Goal: Transaction & Acquisition: Purchase product/service

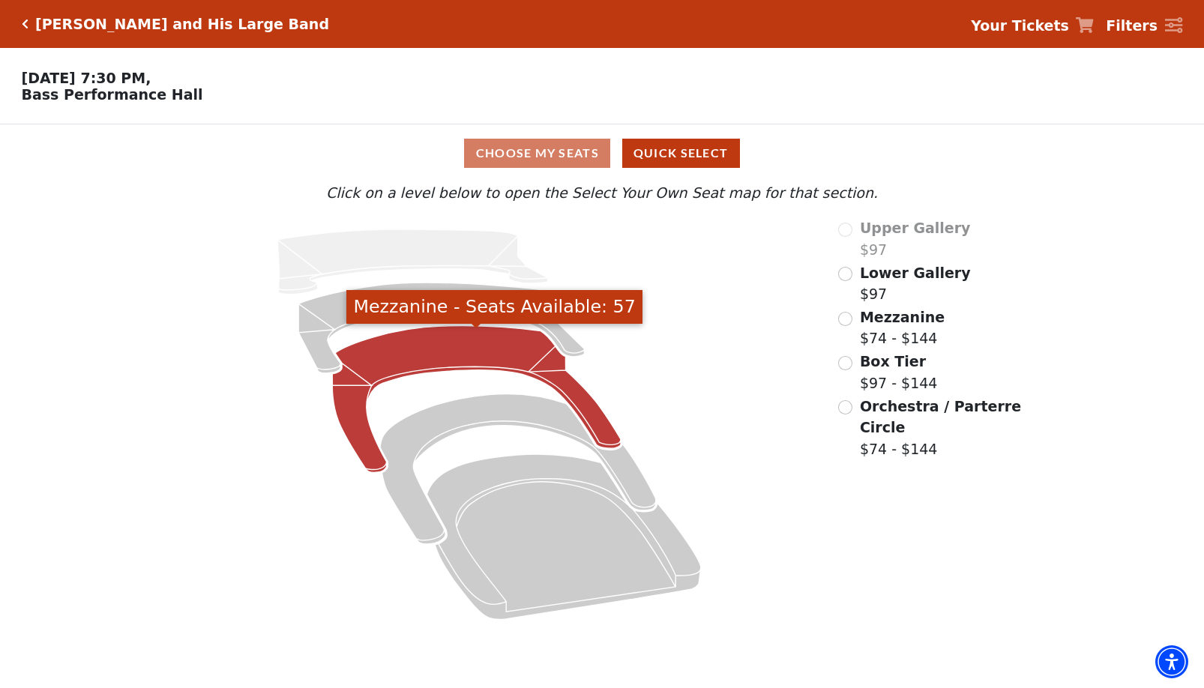
click at [426, 340] on icon "Mezzanine - Seats Available: 57" at bounding box center [476, 399] width 289 height 147
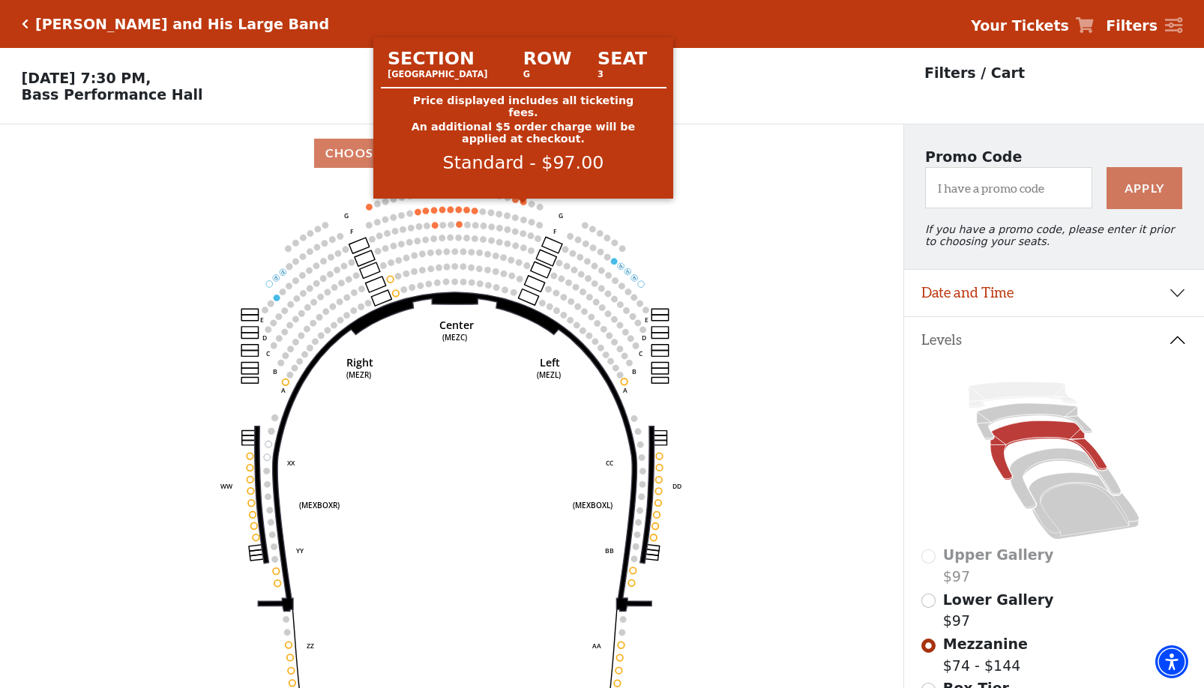
click at [523, 205] on circle at bounding box center [523, 202] width 7 height 7
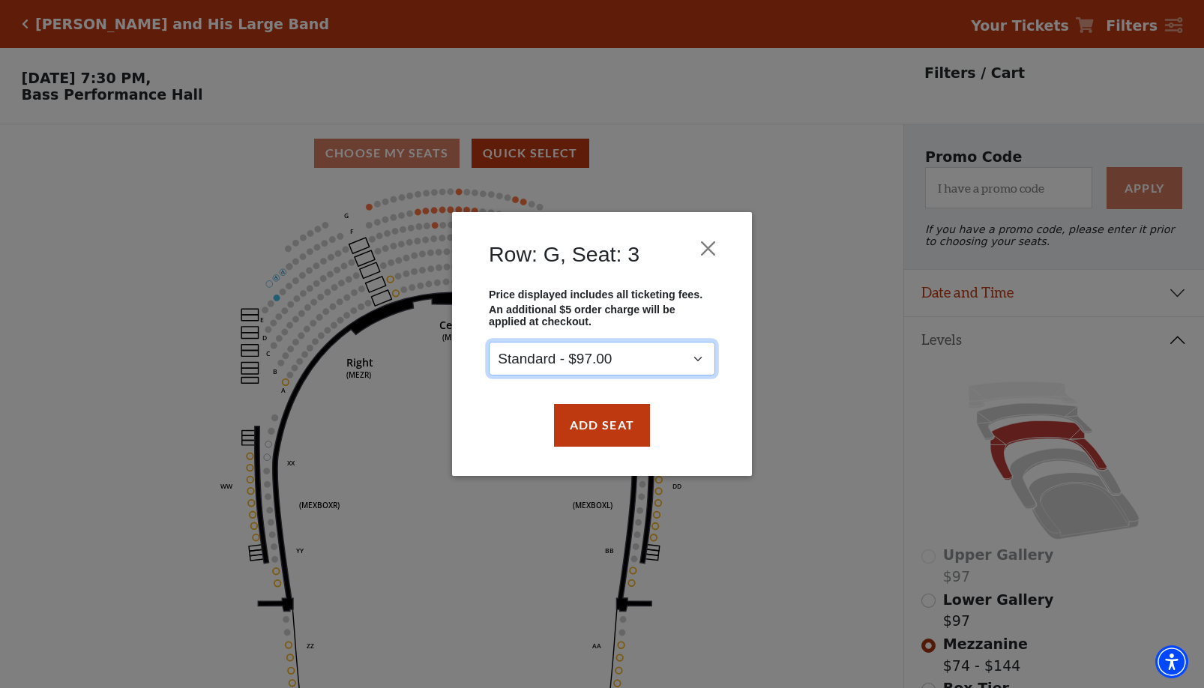
click at [613, 352] on select "Standard - $97.00" at bounding box center [602, 360] width 226 height 34
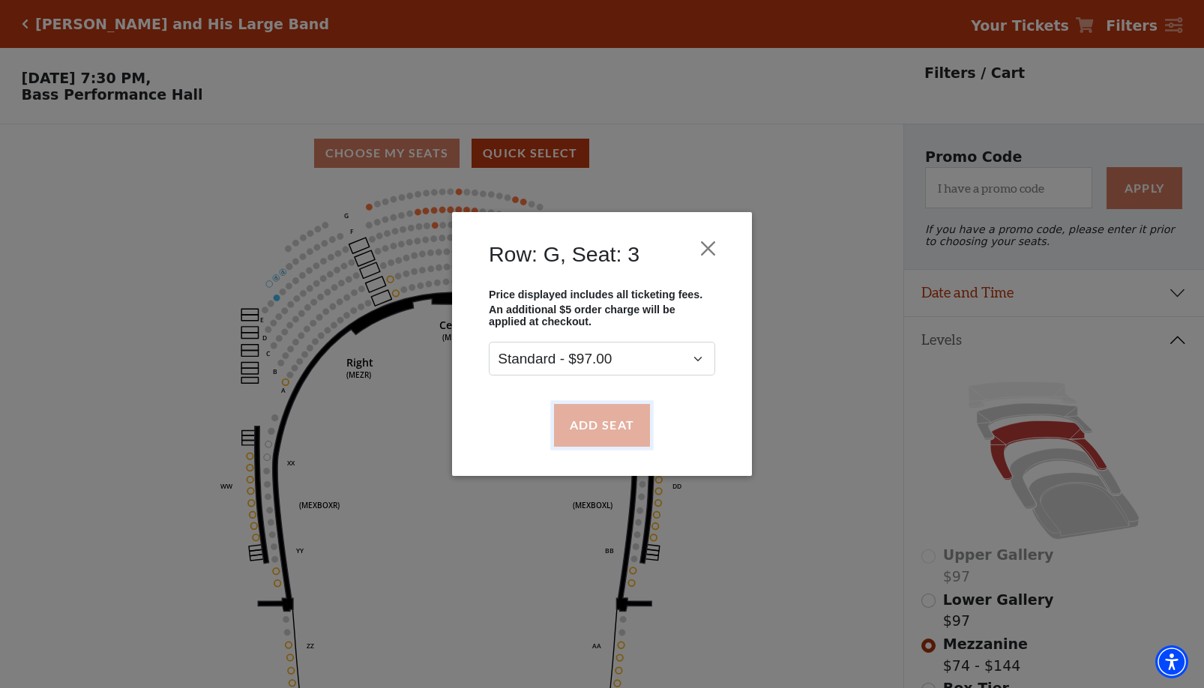
click at [588, 422] on button "Add Seat" at bounding box center [602, 425] width 96 height 42
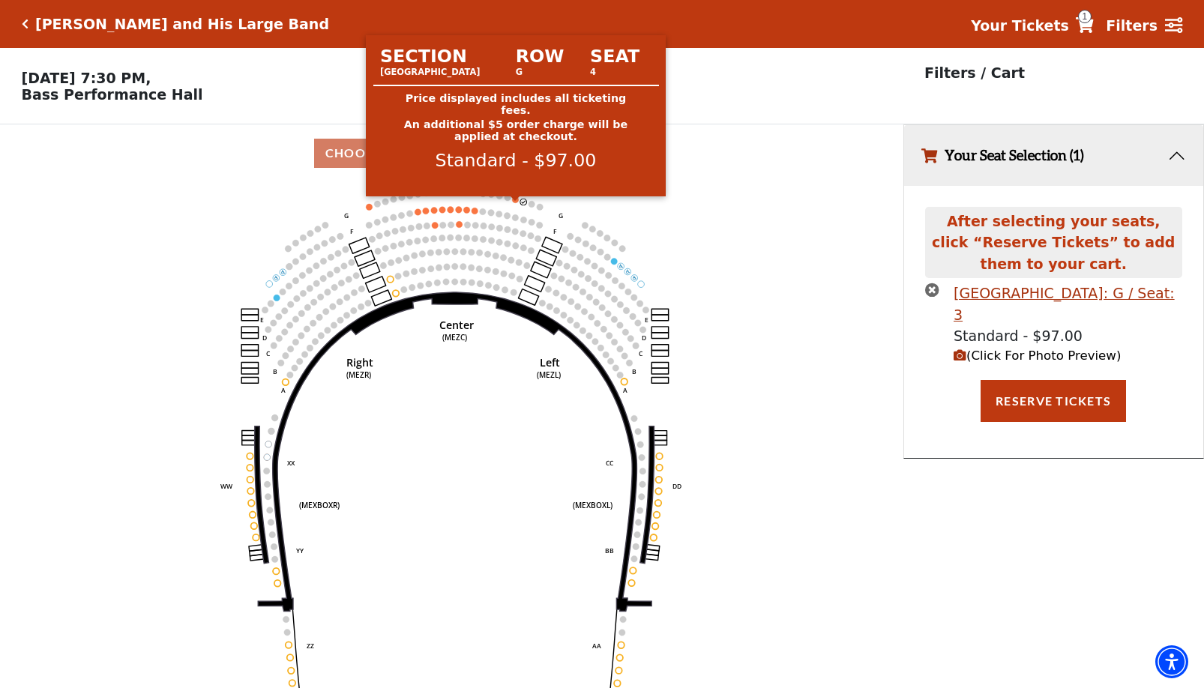
click at [514, 203] on circle at bounding box center [515, 199] width 7 height 7
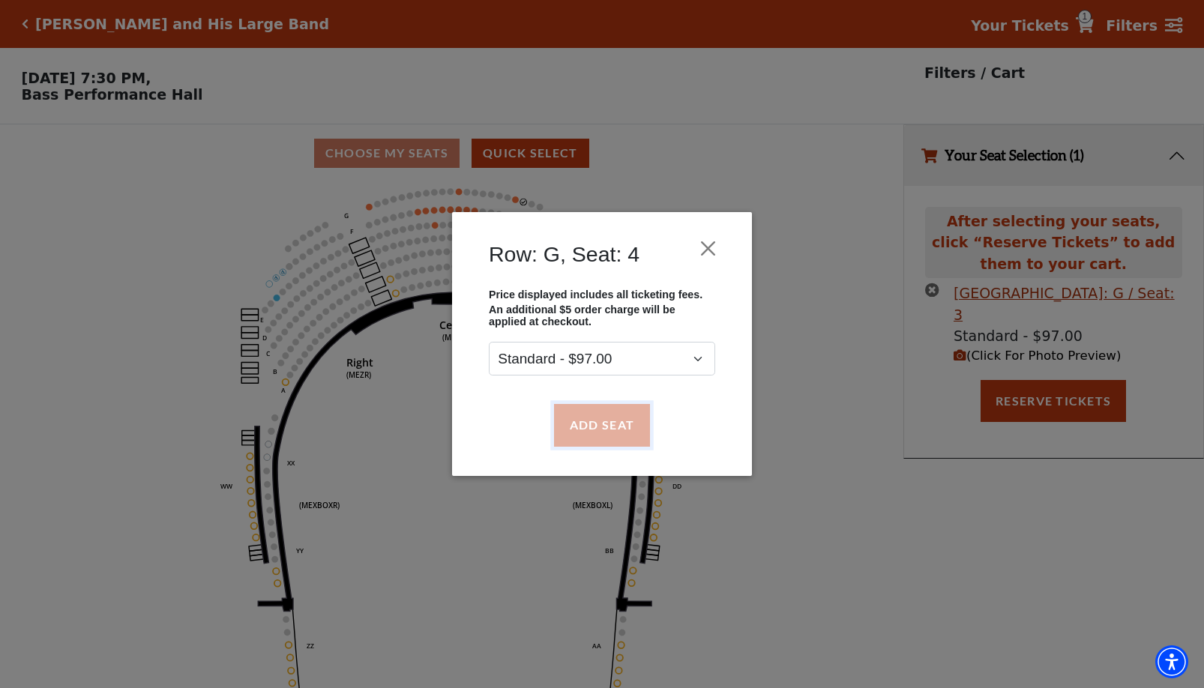
click at [598, 421] on button "Add Seat" at bounding box center [602, 425] width 96 height 42
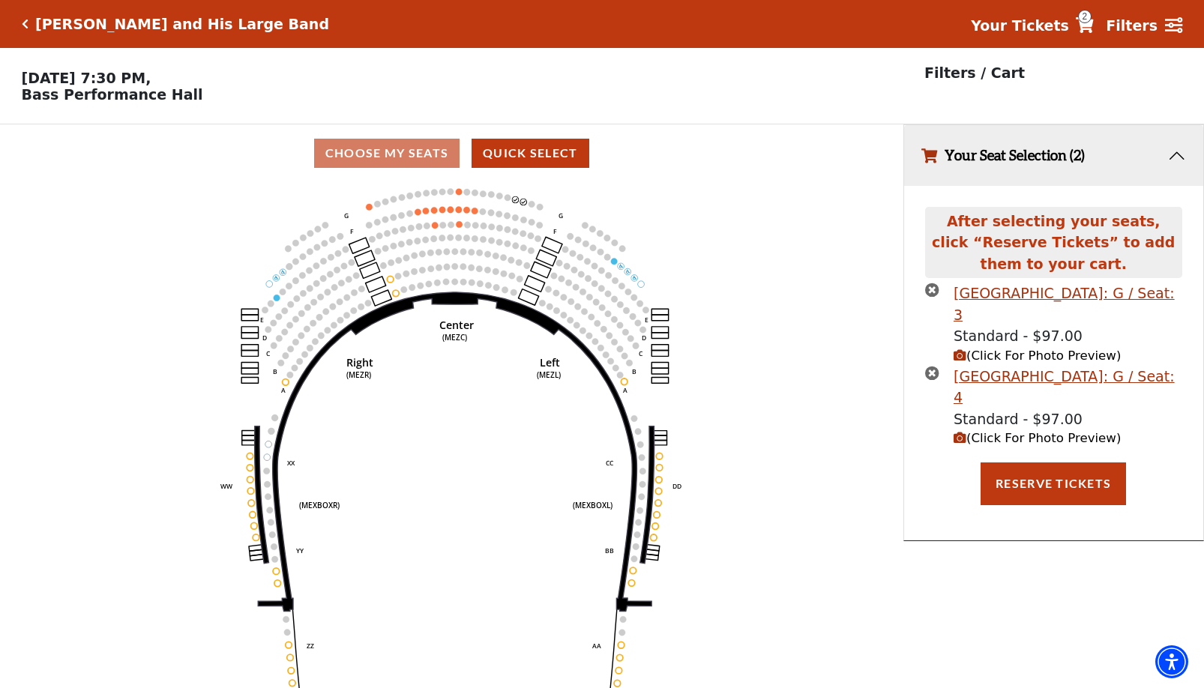
scroll to position [37, 0]
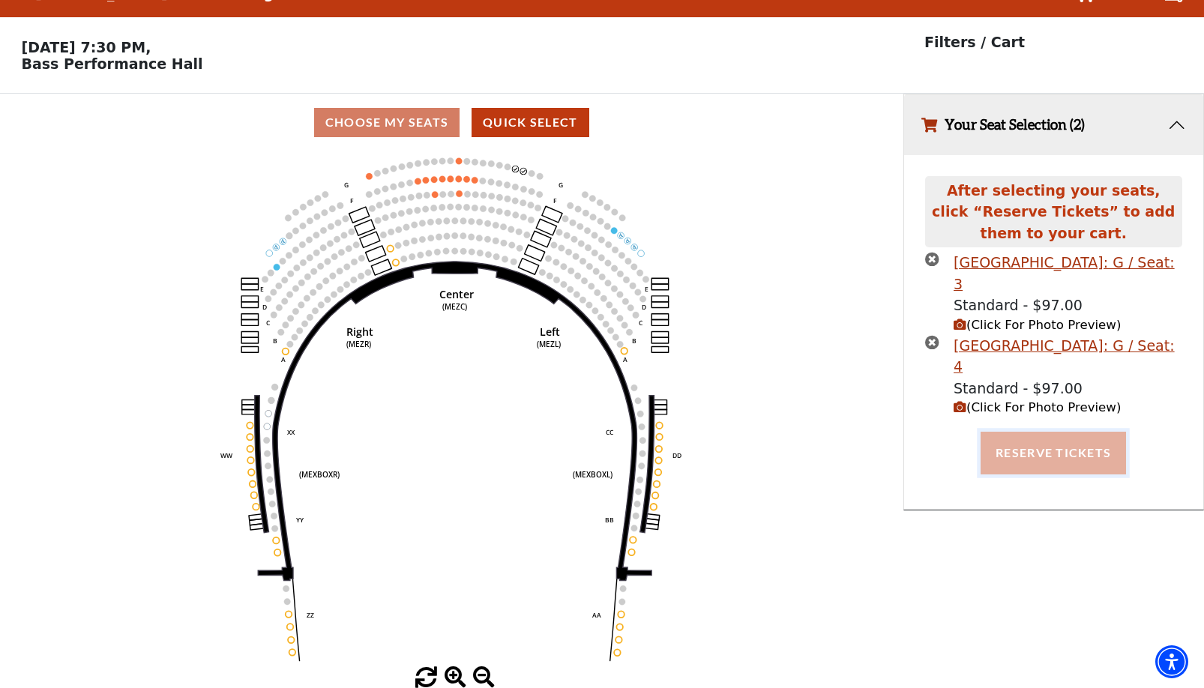
click at [1084, 432] on button "Reserve Tickets" at bounding box center [1053, 453] width 145 height 42
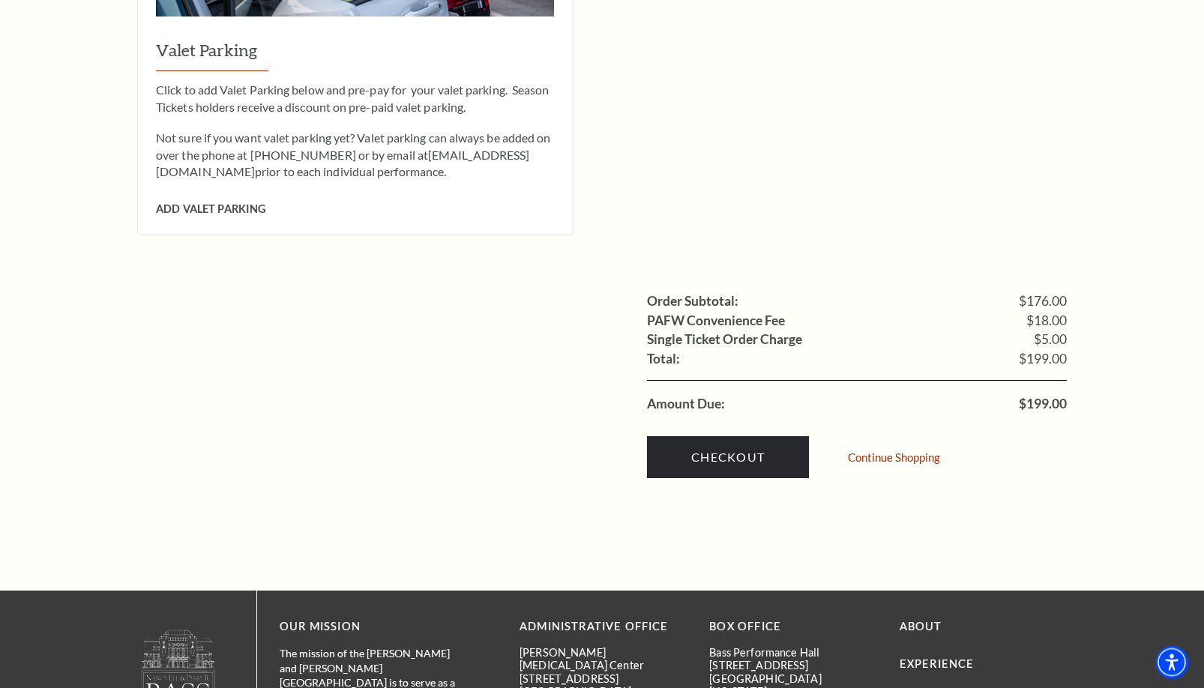
scroll to position [1377, 0]
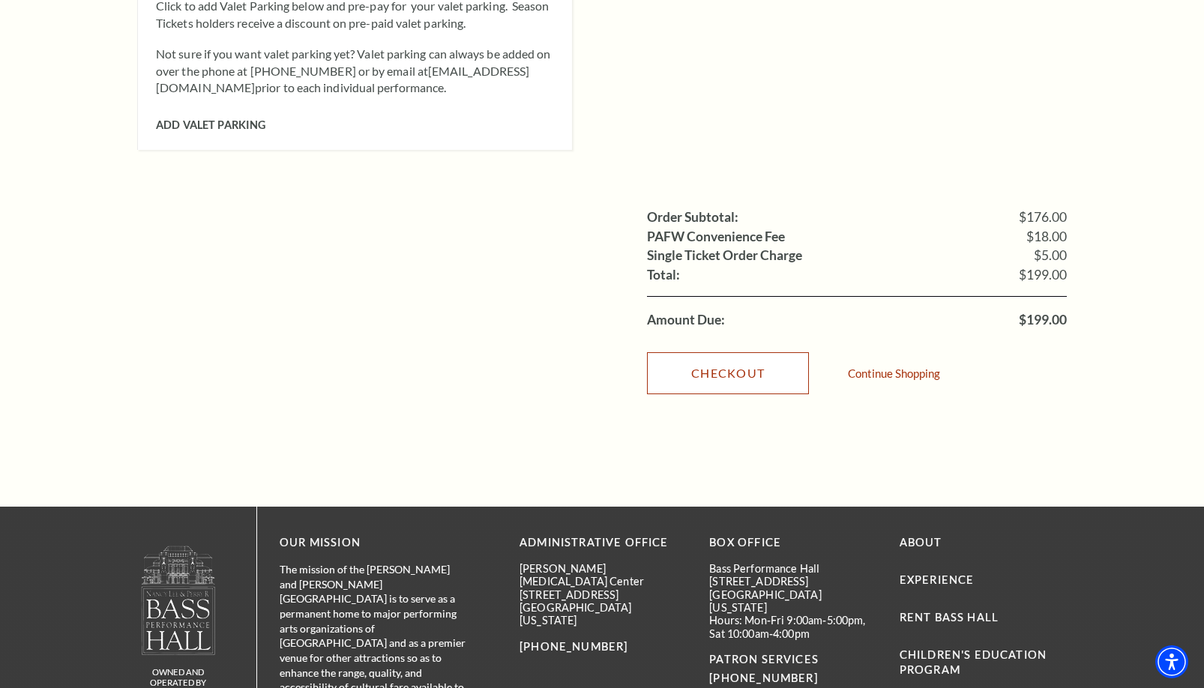
click at [736, 352] on link "Checkout" at bounding box center [728, 373] width 162 height 42
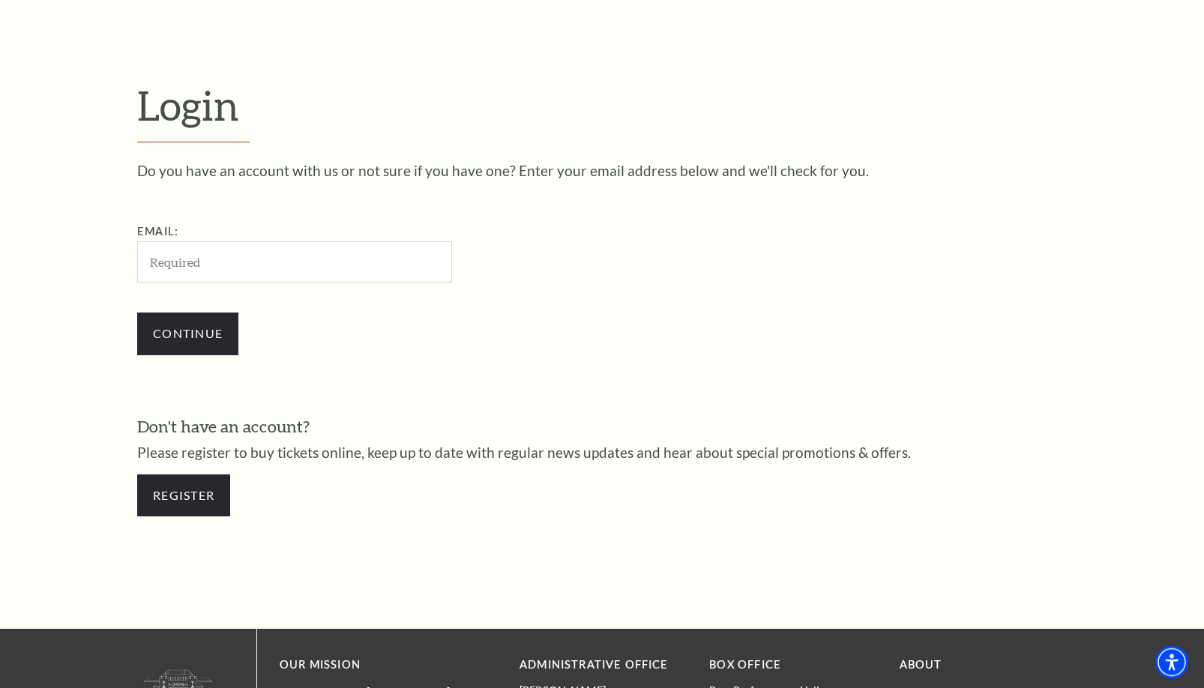
scroll to position [365, 0]
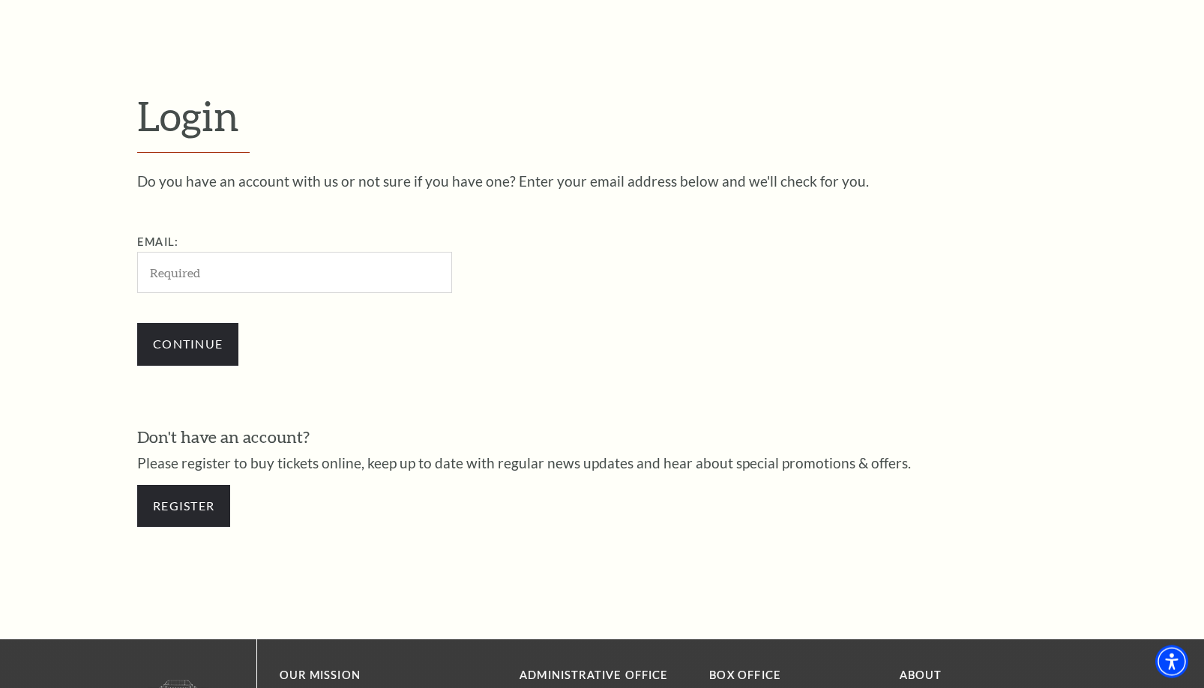
click at [287, 265] on input "Email:" at bounding box center [294, 272] width 315 height 41
click at [172, 496] on link "Register" at bounding box center [183, 506] width 93 height 42
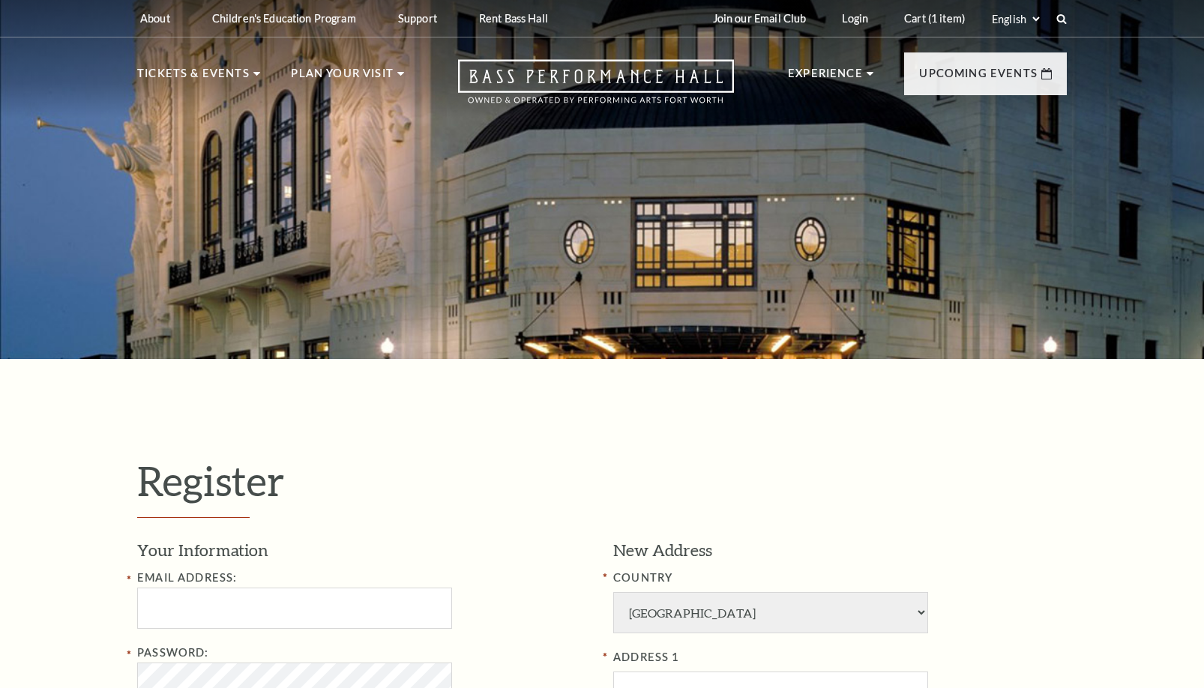
select select "1"
select select "TX"
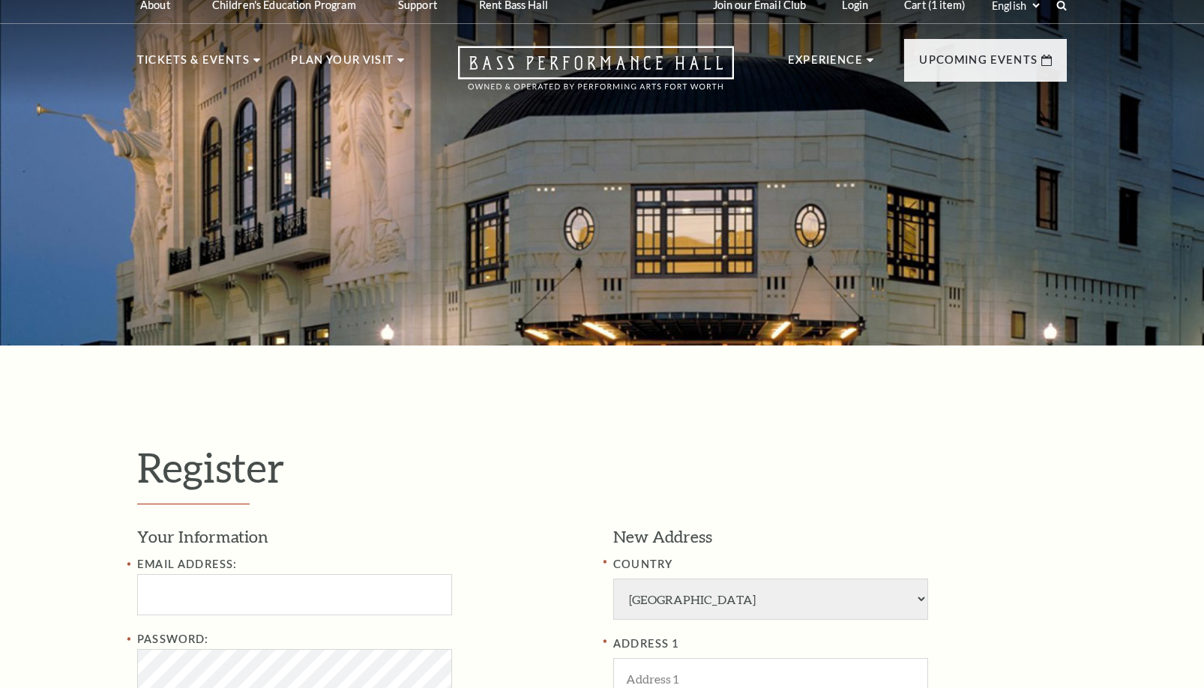
scroll to position [306, 0]
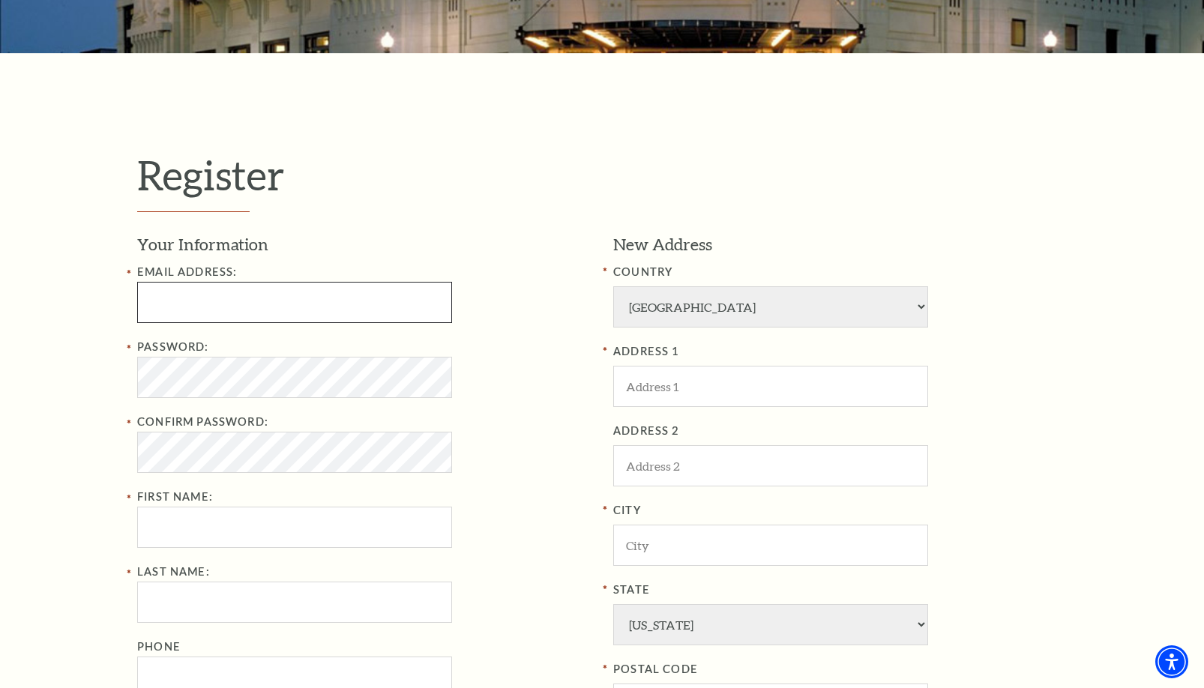
click at [281, 290] on input "Email Address:" at bounding box center [294, 302] width 315 height 41
paste input "[PERSON_NAME][EMAIL_ADDRESS][DOMAIN_NAME]"
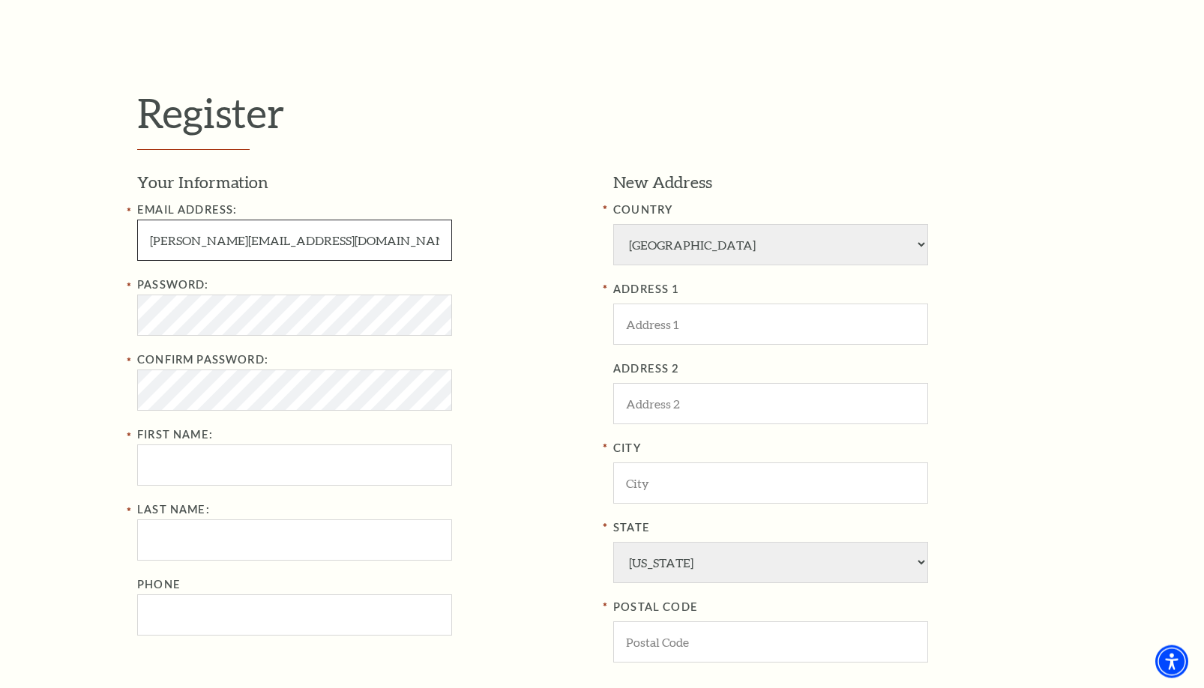
scroll to position [459, 0]
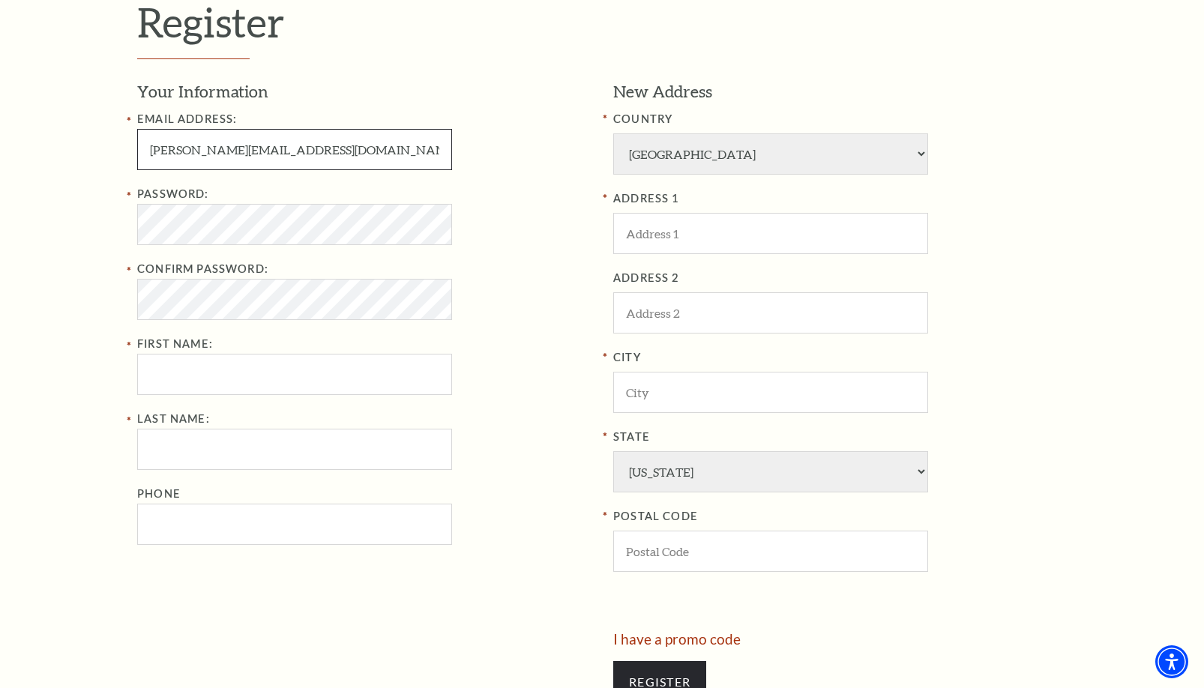
type input "[PERSON_NAME][EMAIL_ADDRESS][DOMAIN_NAME]"
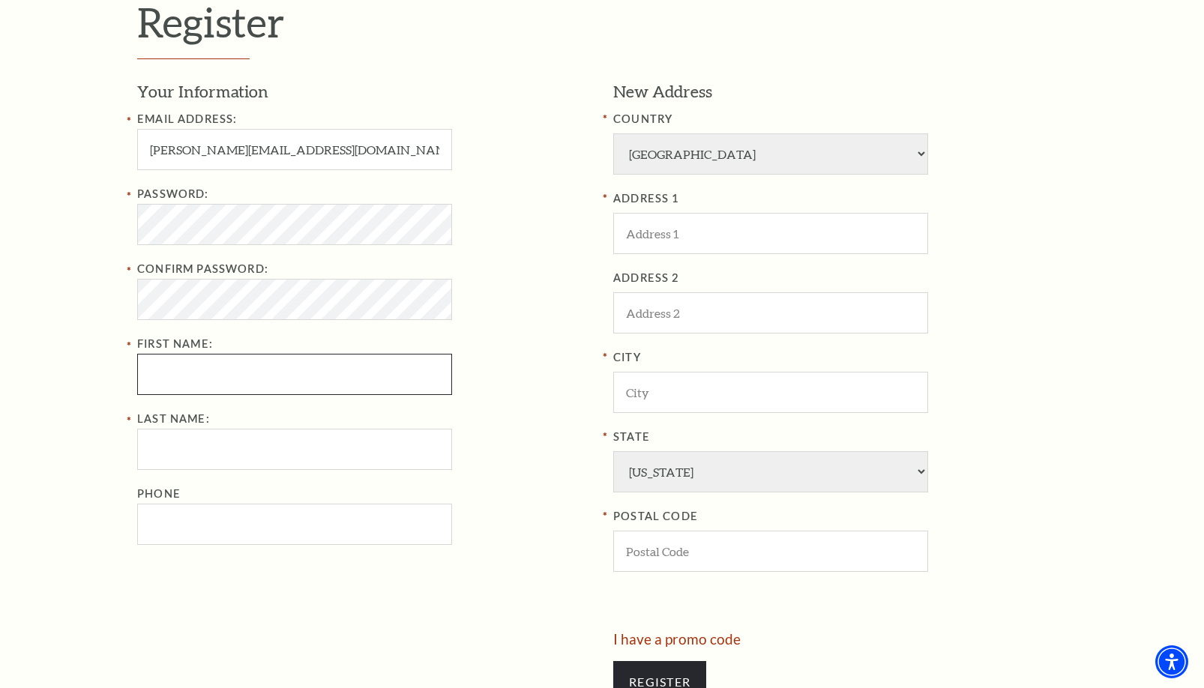
click at [208, 376] on input "First Name:" at bounding box center [294, 374] width 315 height 41
click at [214, 388] on input "First Name:" at bounding box center [294, 374] width 315 height 41
paste input "[PERSON_NAME]"
click at [208, 382] on input "[PERSON_NAME]" at bounding box center [294, 374] width 315 height 41
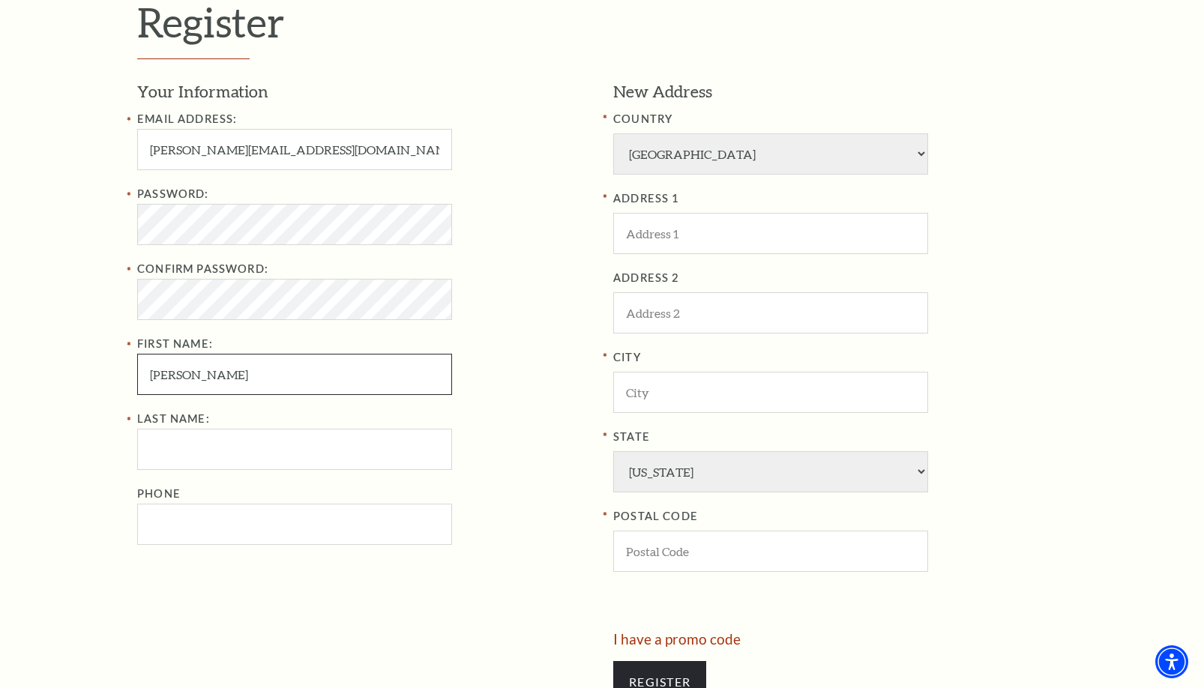
type input "Lee"
click at [193, 455] on input "Last Name:" at bounding box center [294, 449] width 315 height 41
paste input "Parsons"
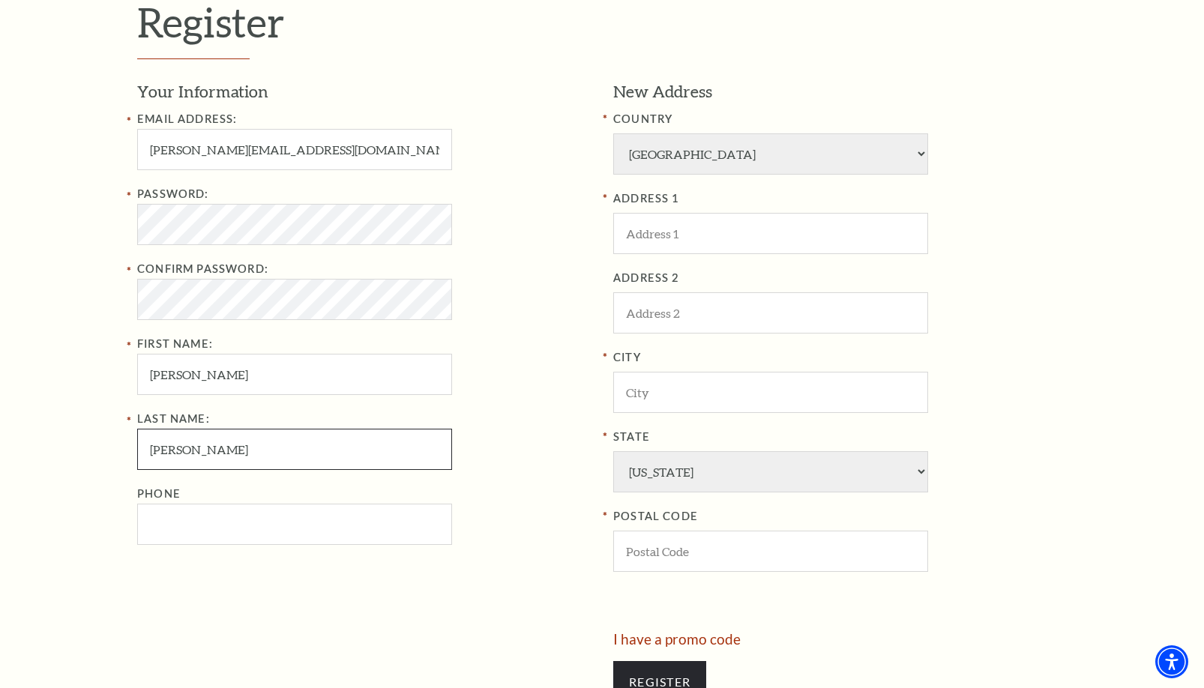
type input "Parsons"
click at [180, 507] on input "Phone" at bounding box center [294, 524] width 315 height 41
paste input "9173758537"
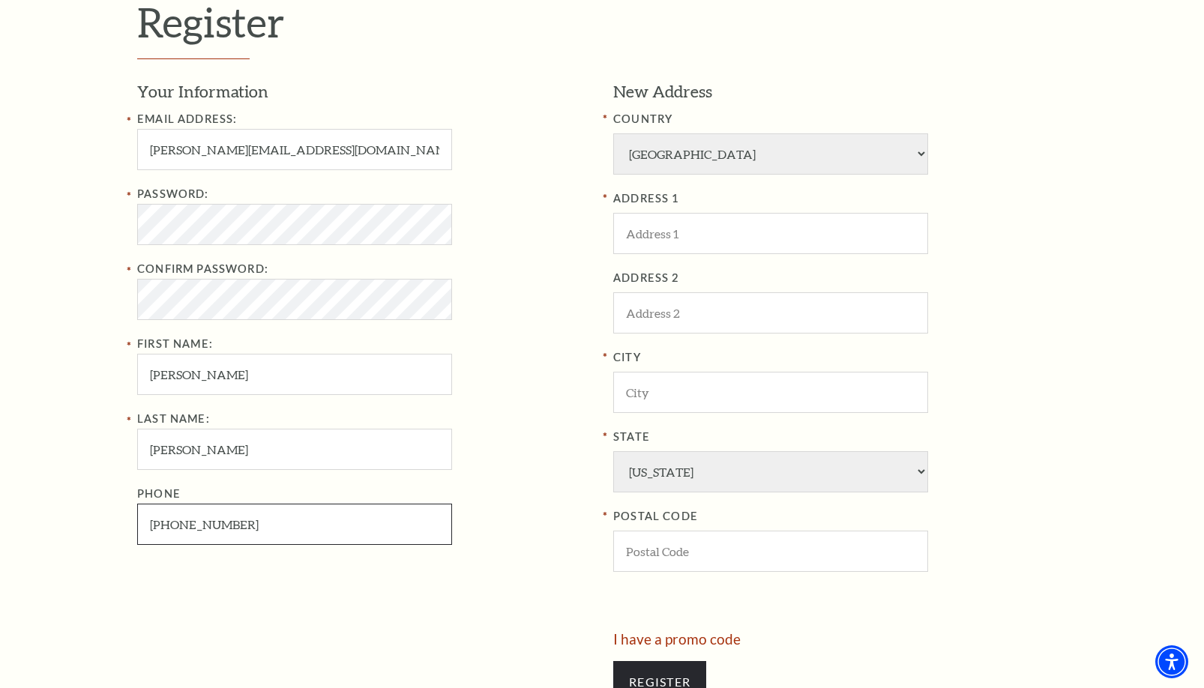
type input "917-375-8537"
click at [471, 550] on div "Your Information Email Address: lee.parsons1949@gmail.com Password: Confirm Pas…" at bounding box center [369, 356] width 465 height 552
click at [699, 232] on input "ADDRESS 1" at bounding box center [770, 233] width 315 height 41
paste input "[STREET_ADDRESS]"
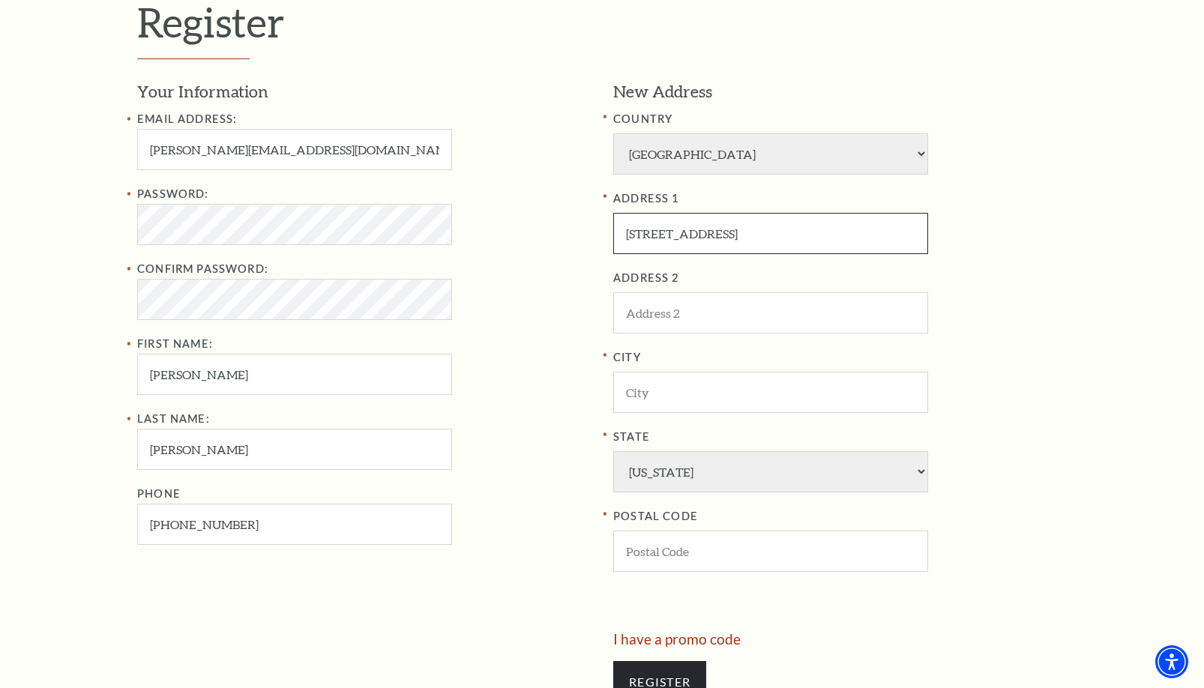
type input "[STREET_ADDRESS]"
click at [667, 552] on input "POSTAL CODE" at bounding box center [770, 551] width 315 height 41
paste input "76137"
type input "76137"
click at [1021, 404] on div "City" at bounding box center [840, 381] width 454 height 64
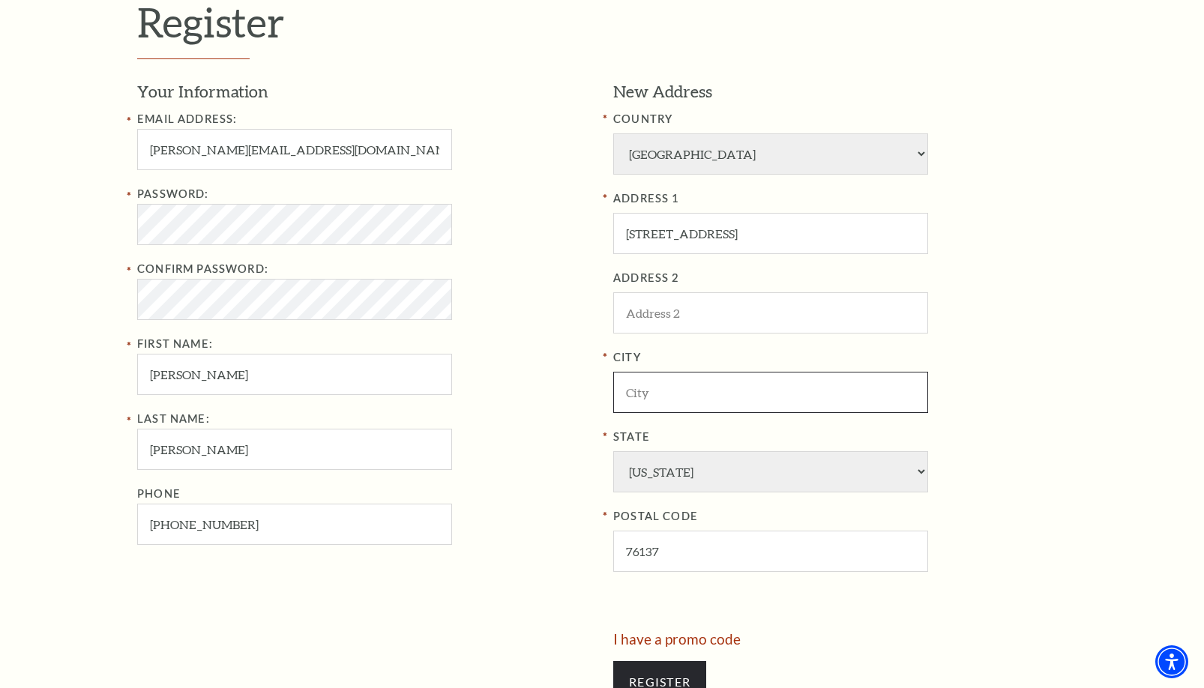
click at [697, 392] on input "City" at bounding box center [770, 392] width 315 height 41
paste input "[GEOGRAPHIC_DATA]"
type input "[GEOGRAPHIC_DATA]"
click at [1011, 353] on label "City" at bounding box center [840, 358] width 454 height 19
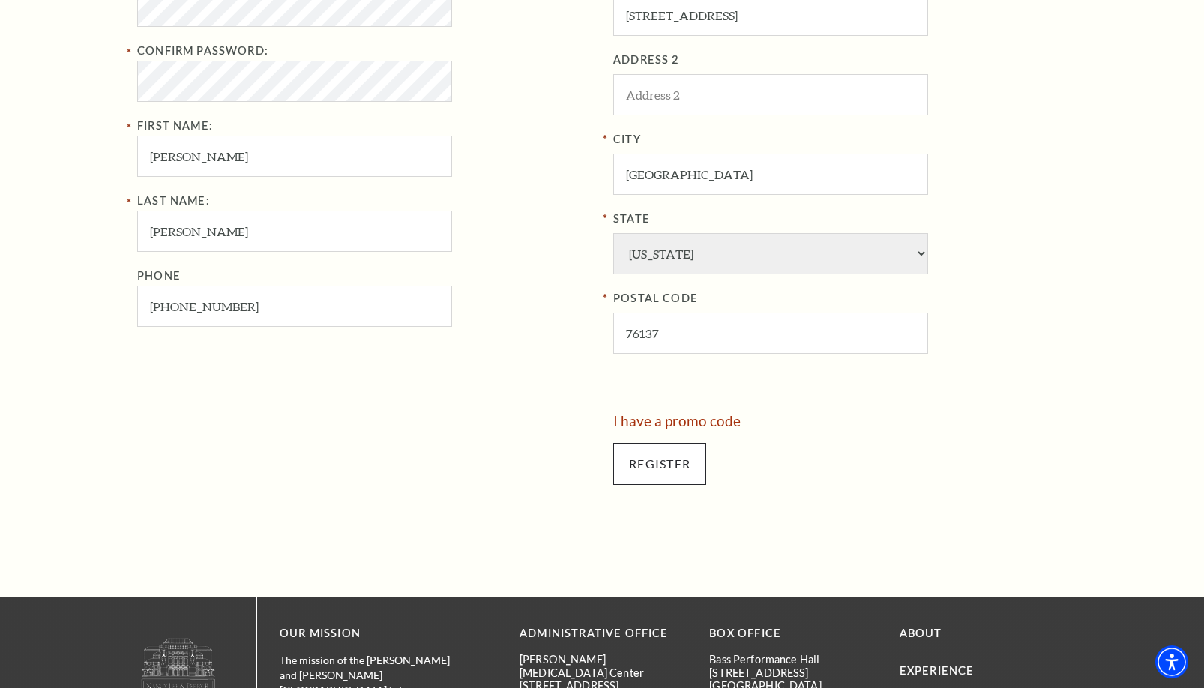
scroll to position [688, 0]
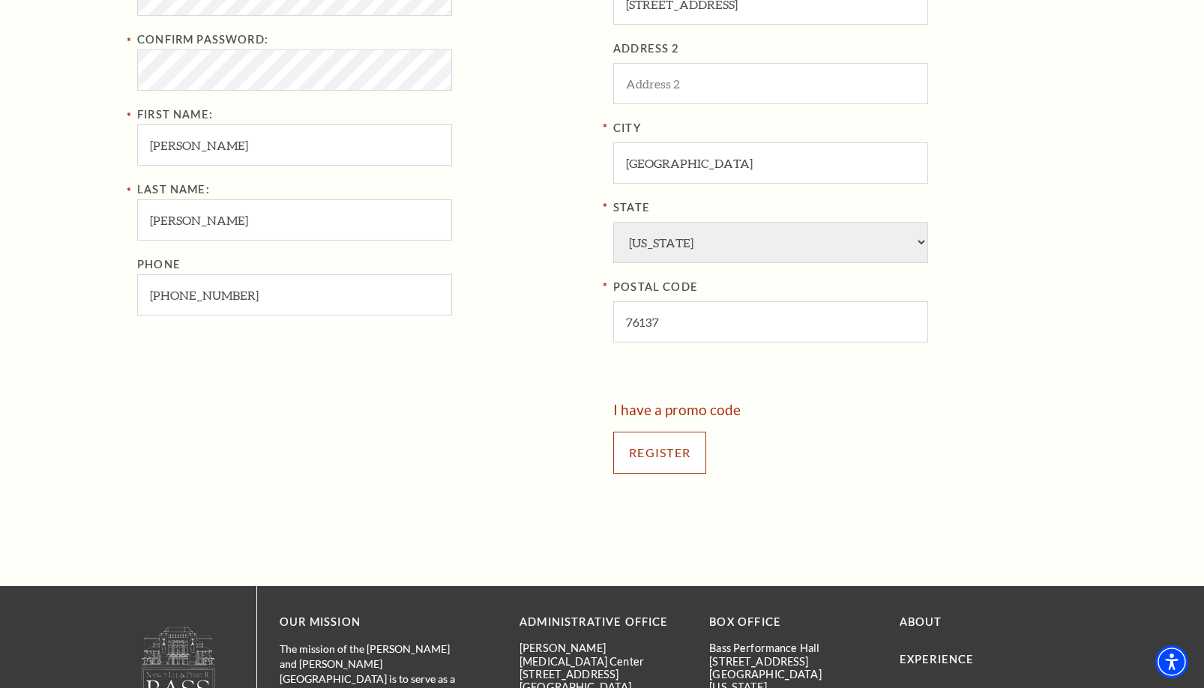
click at [627, 451] on input "Register" at bounding box center [659, 453] width 93 height 42
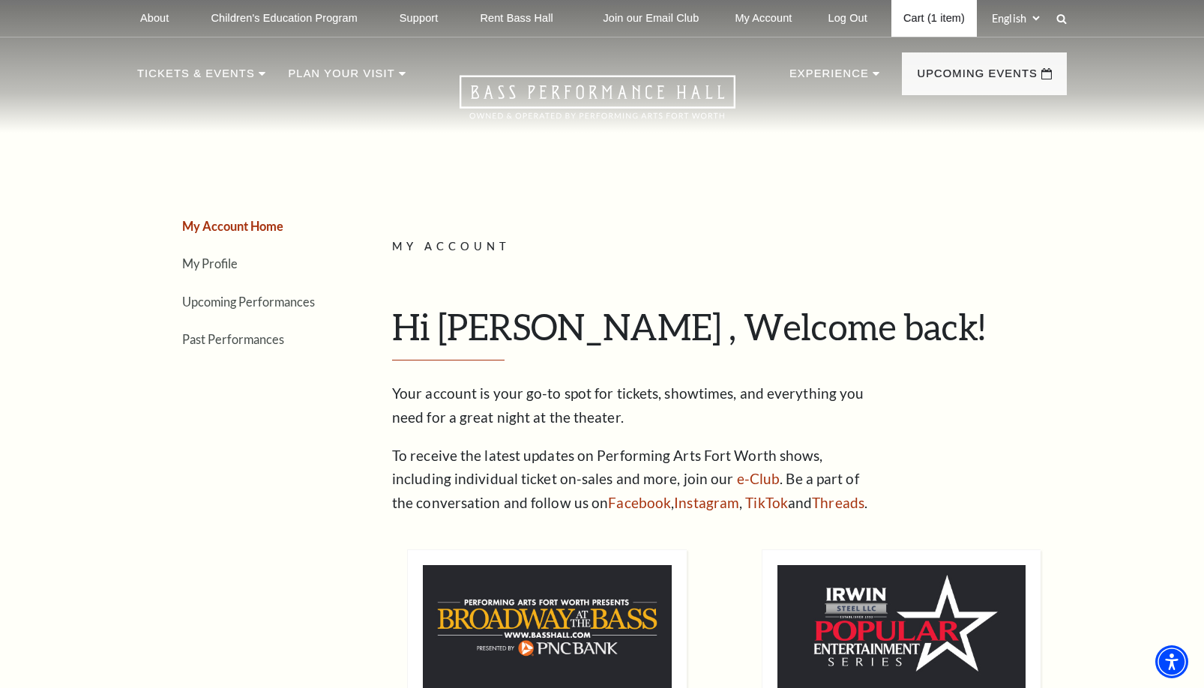
click at [934, 14] on link "Cart (1 item)" at bounding box center [934, 18] width 85 height 37
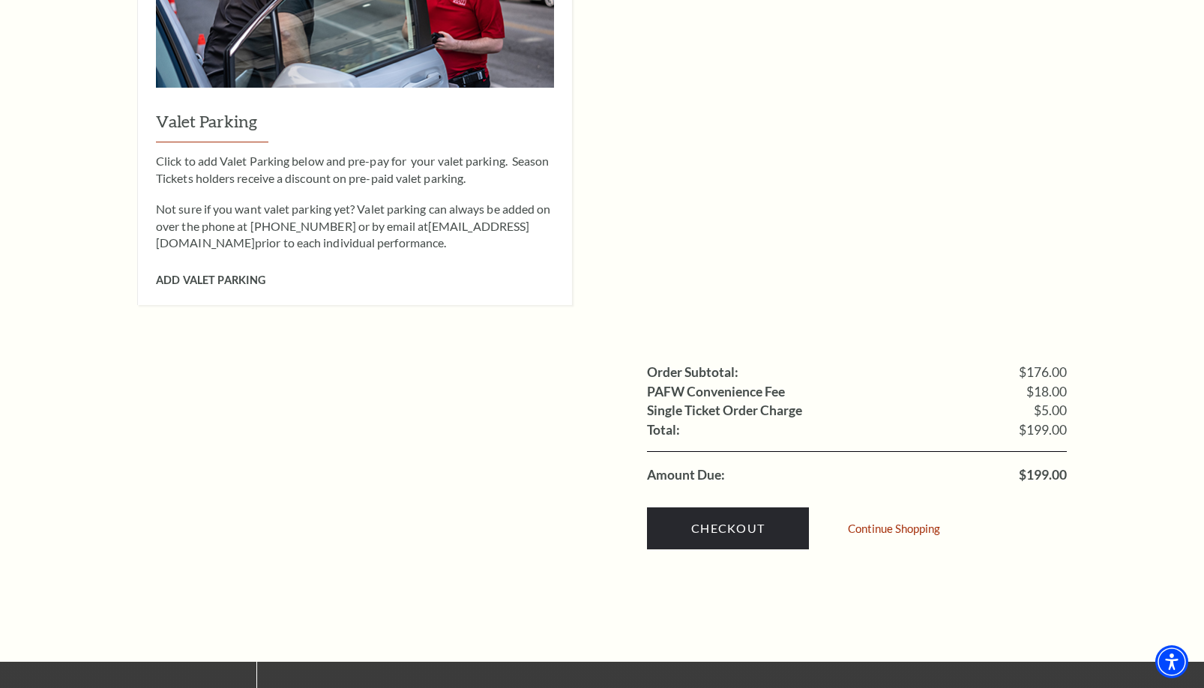
scroll to position [1224, 0]
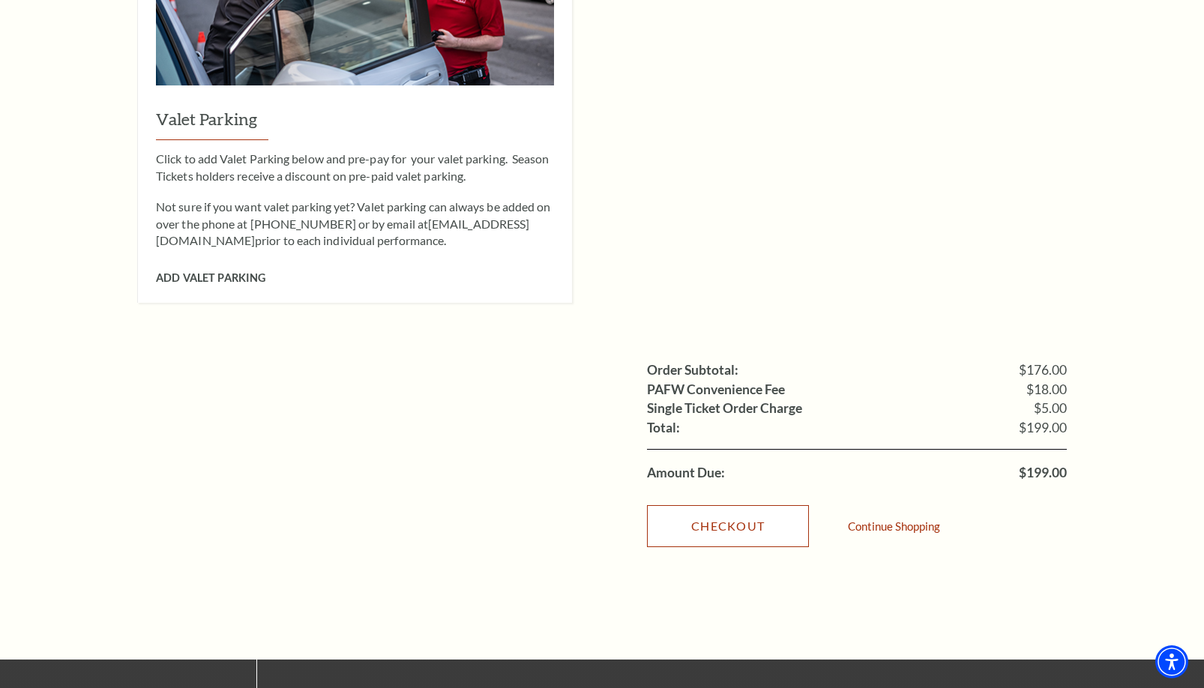
click at [730, 505] on link "Checkout" at bounding box center [728, 526] width 162 height 42
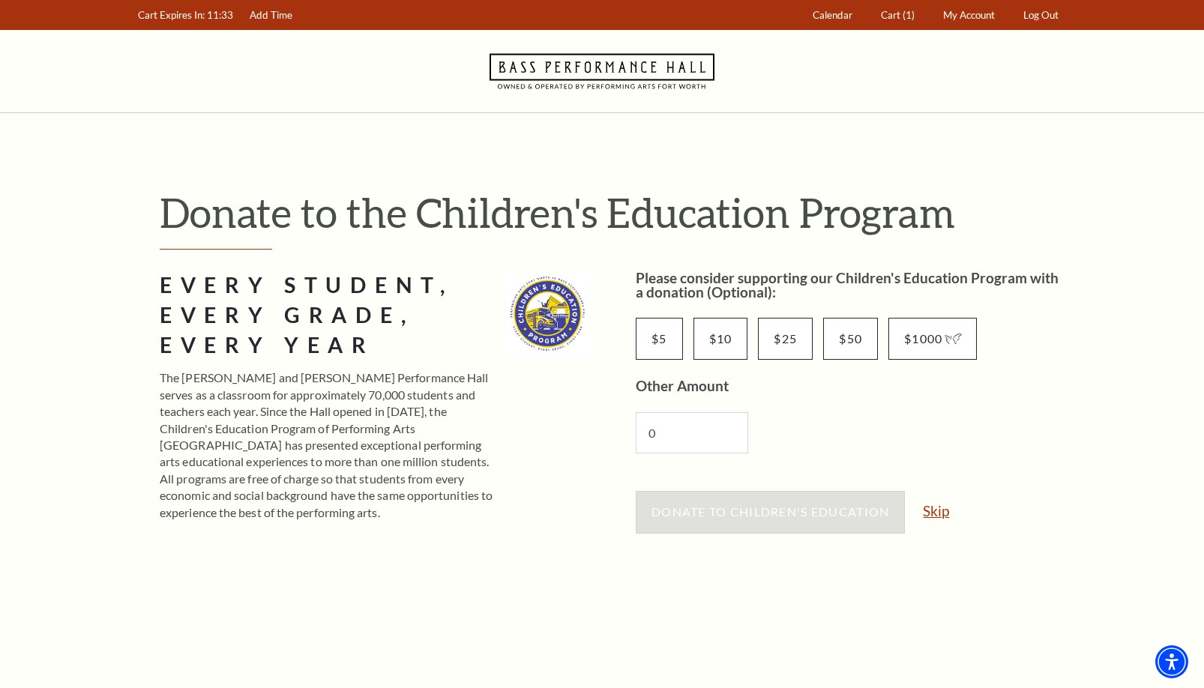
click at [931, 506] on link "Skip" at bounding box center [936, 511] width 26 height 14
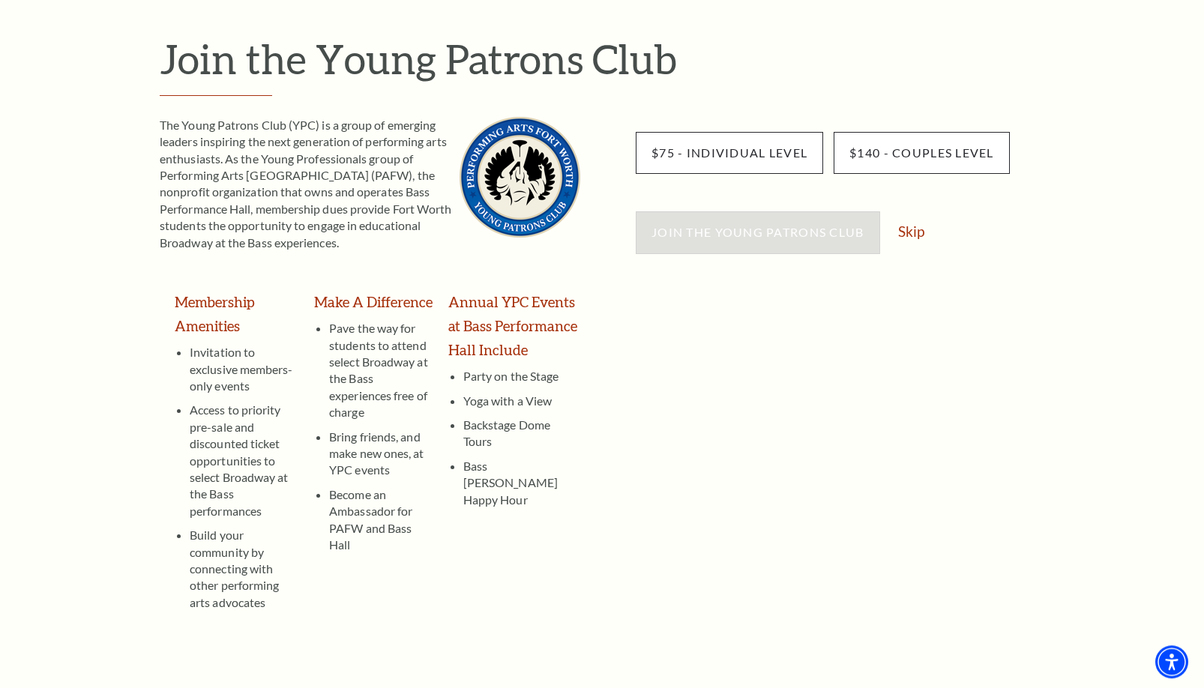
scroll to position [153, 0]
click at [908, 235] on link "Skip" at bounding box center [911, 232] width 26 height 14
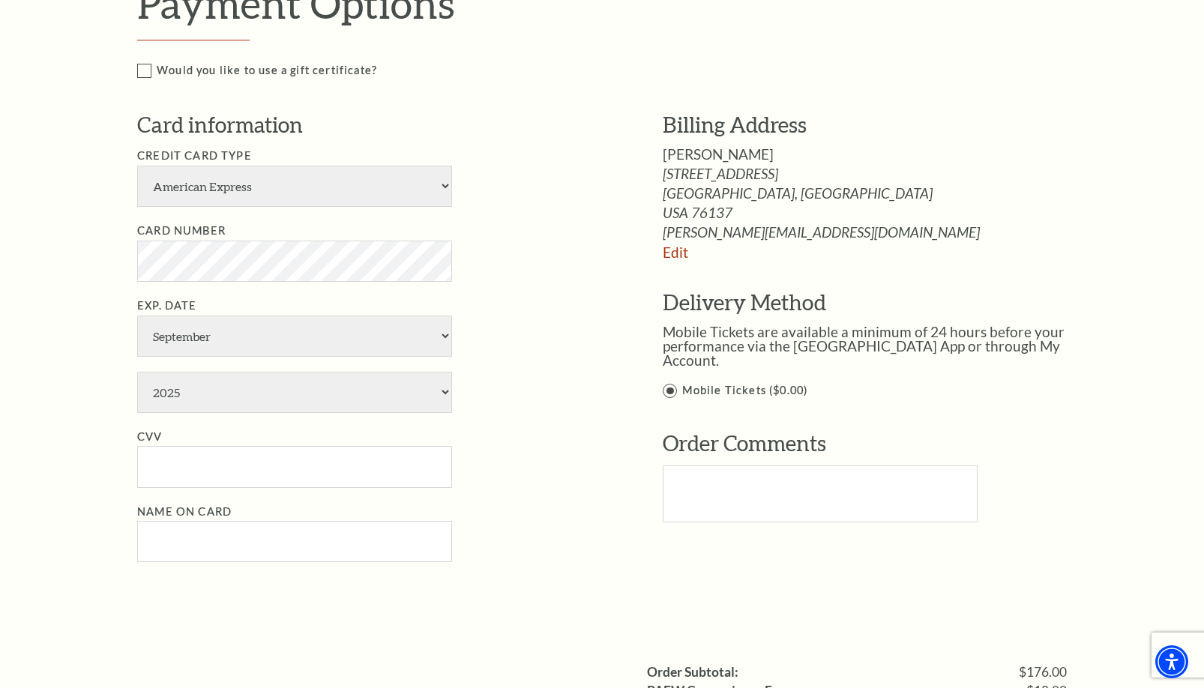
scroll to position [765, 0]
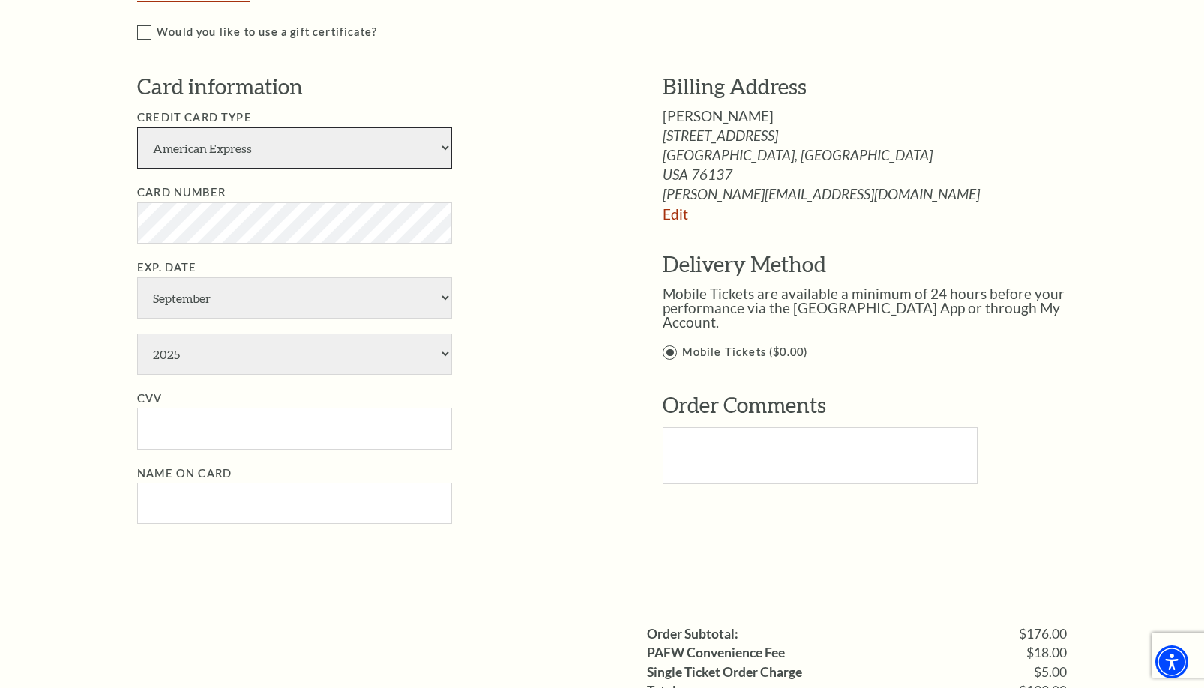
select select "24"
click option "Visa" at bounding box center [0, 0] width 0 height 0
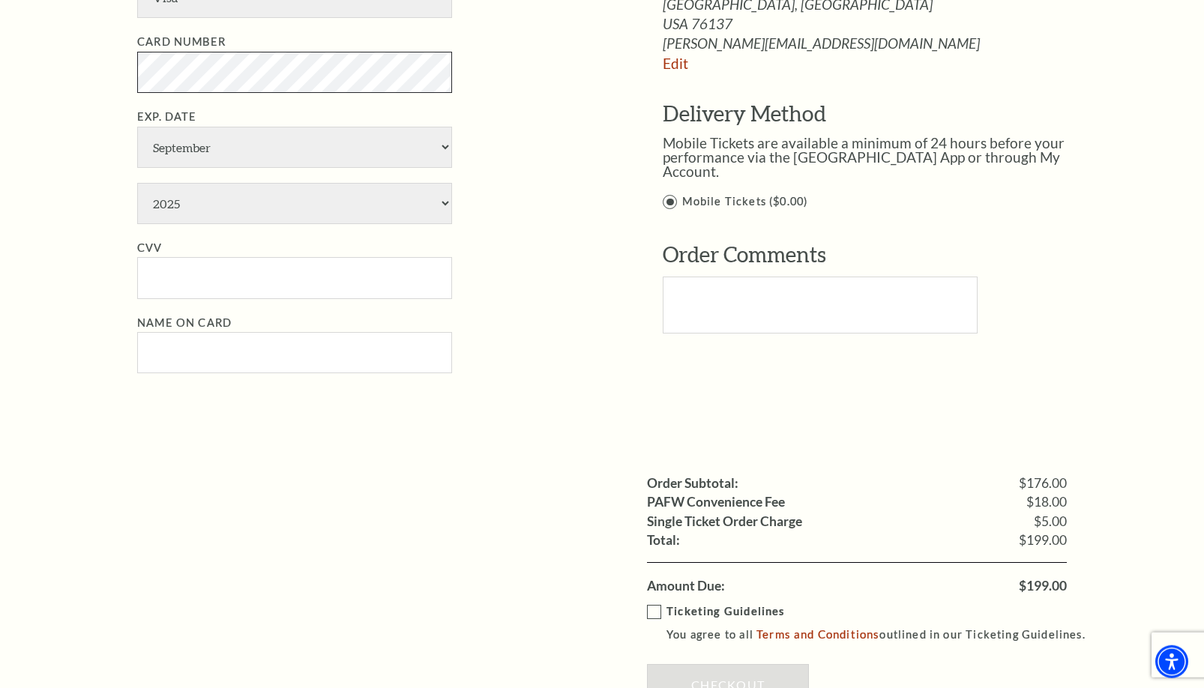
scroll to position [918, 0]
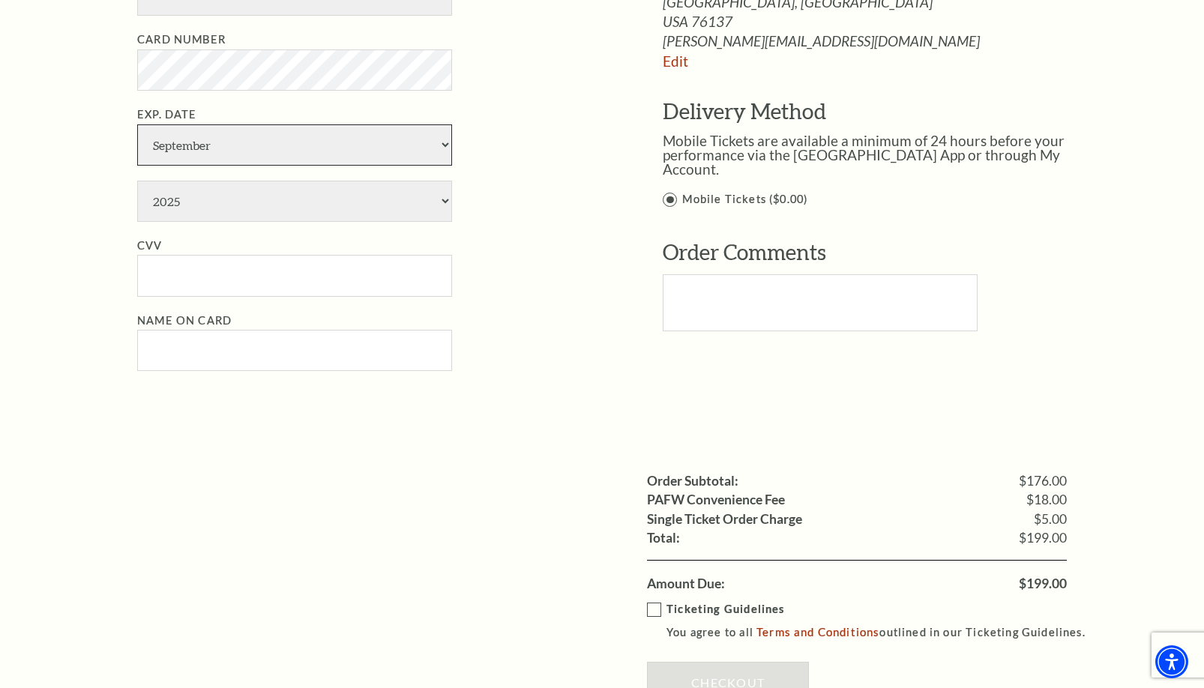
click at [137, 124] on select "January February March April May June July August September October November De…" at bounding box center [294, 144] width 315 height 41
click option "September" at bounding box center [0, 0] width 0 height 0
click at [137, 181] on select "2025 2026 2027 2028 2029 2030 2031 2032 2033 2034" at bounding box center [294, 201] width 315 height 41
select select "2029"
click option "2029" at bounding box center [0, 0] width 0 height 0
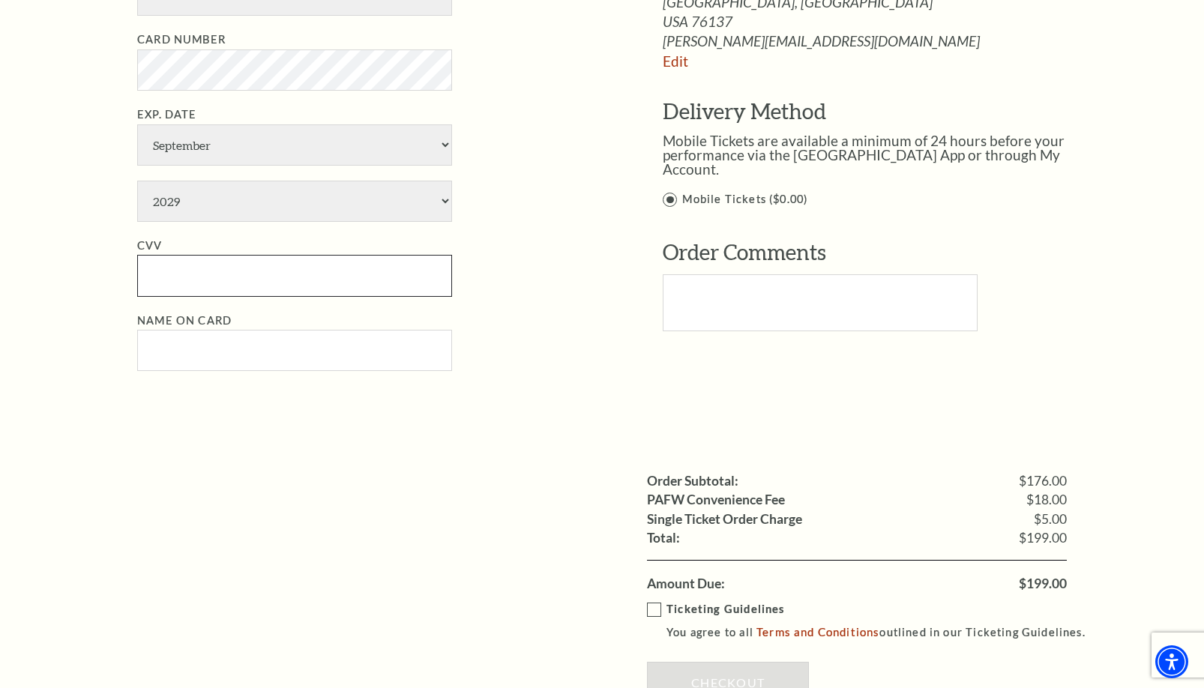
click at [232, 263] on input "CVV" at bounding box center [294, 275] width 315 height 41
paste input "514"
type input "514"
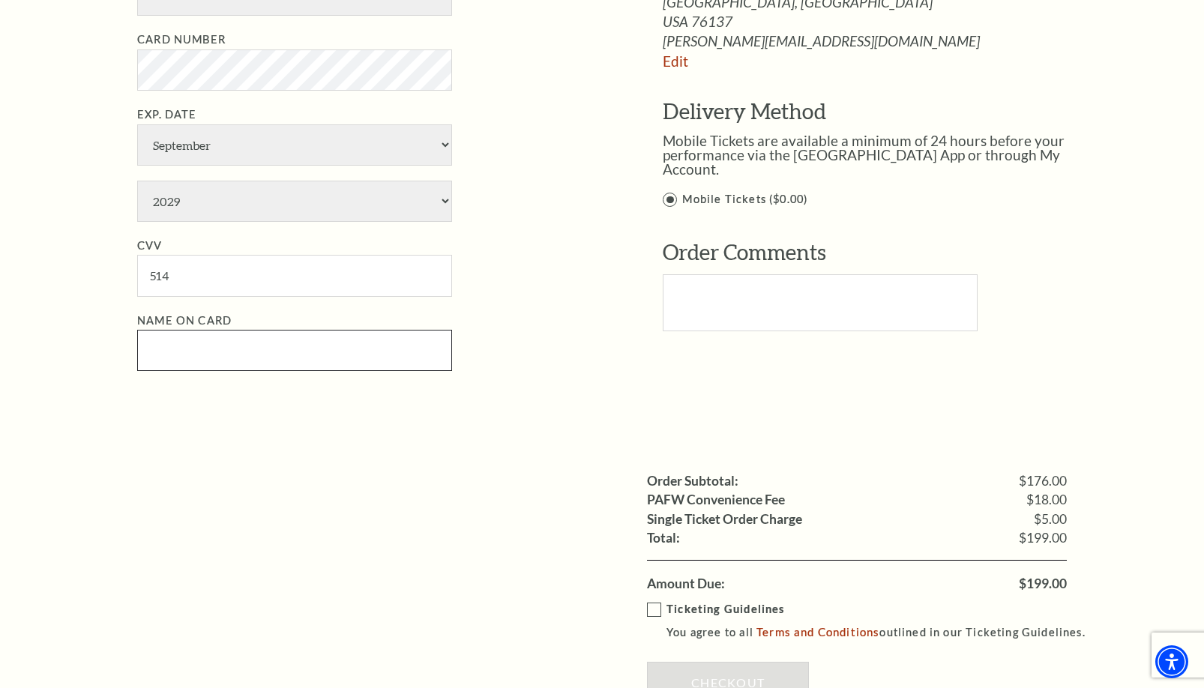
click at [181, 346] on input "Name on Card" at bounding box center [294, 350] width 315 height 41
paste input "[PERSON_NAME]"
type input "[PERSON_NAME]"
click at [247, 436] on div "Order Subtotal: $176.00 PAFW Convenience Fee $18.00 Single Ticket Order Charge …" at bounding box center [602, 514] width 930 height 157
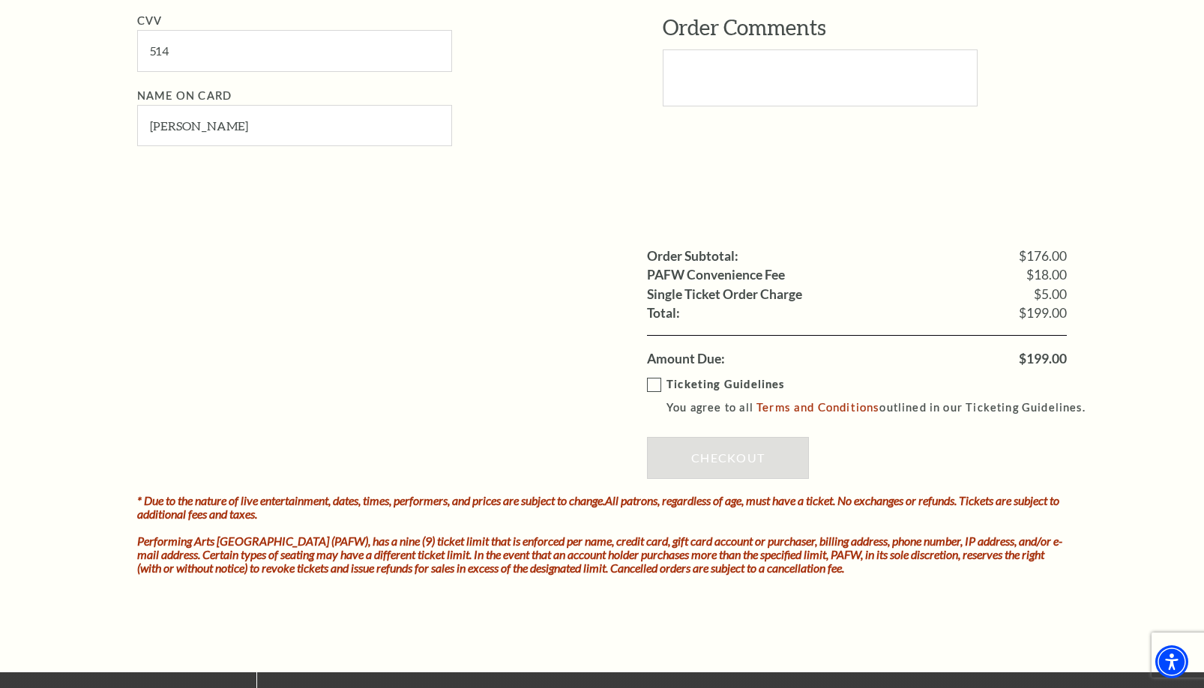
scroll to position [1147, 0]
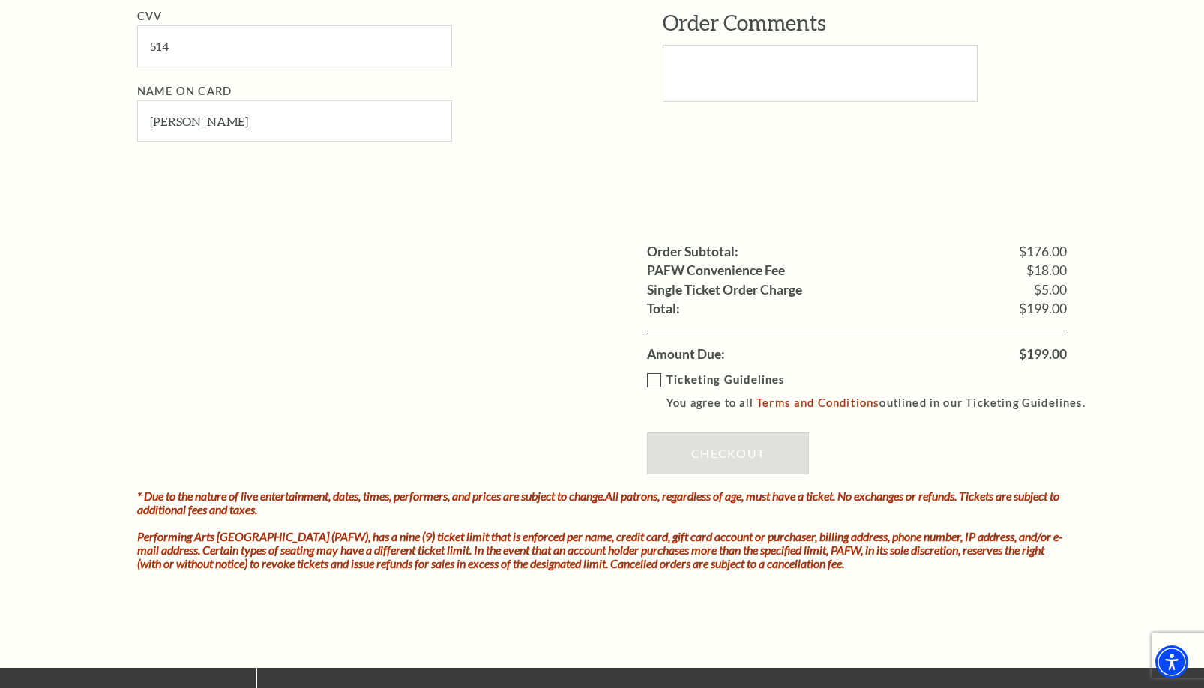
click at [654, 377] on label "Ticketing Guidelines You agree to all Terms and Conditions outlined in our Tick…" at bounding box center [873, 391] width 452 height 41
click at [0, 0] on input "Ticketing Guidelines You agree to all Terms and Conditions outlined in our Tick…" at bounding box center [0, 0] width 0 height 0
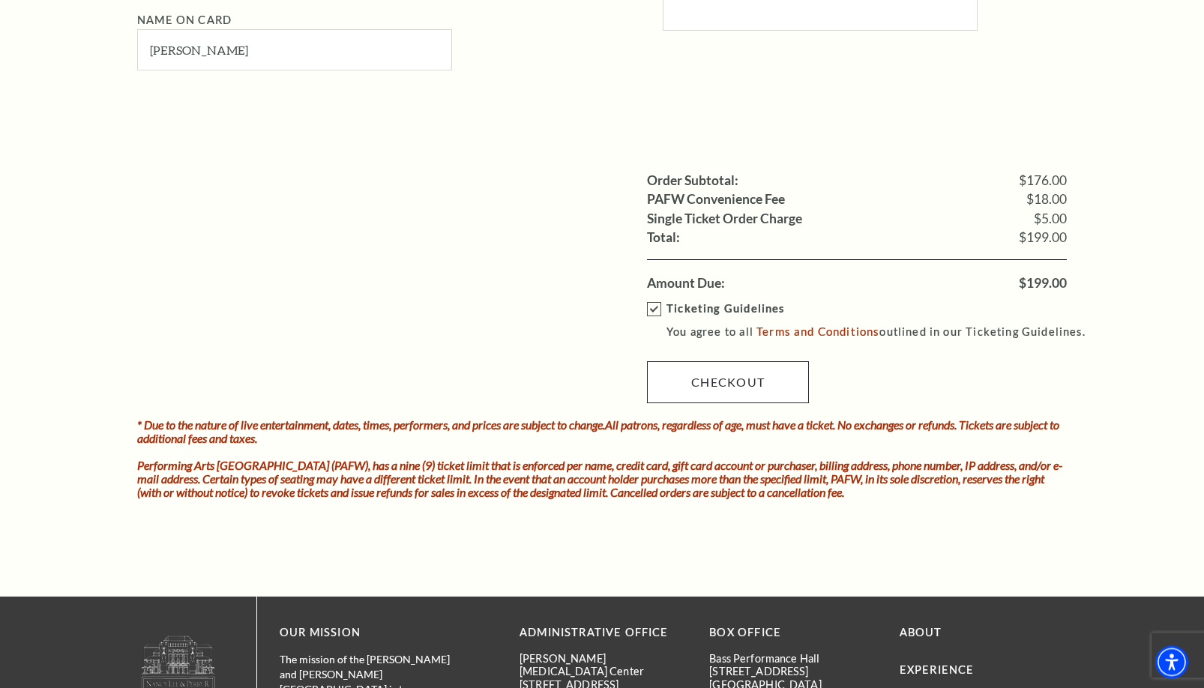
scroll to position [1300, 0]
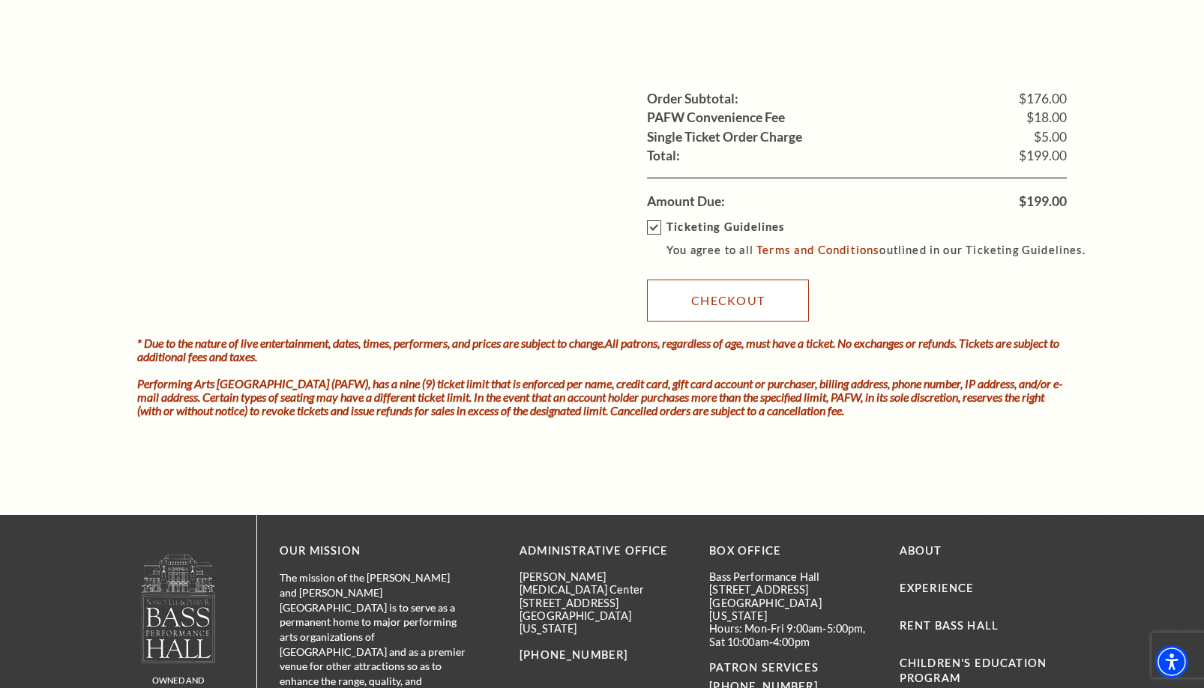
click at [745, 304] on link "Checkout" at bounding box center [728, 301] width 162 height 42
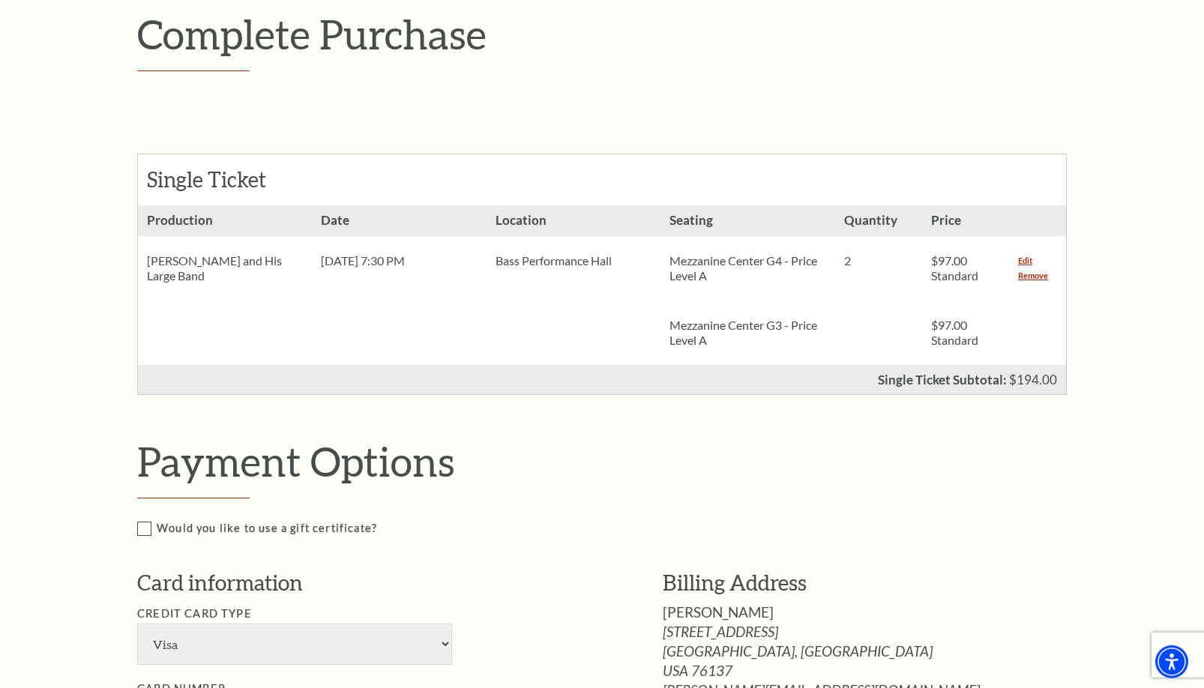
scroll to position [229, 0]
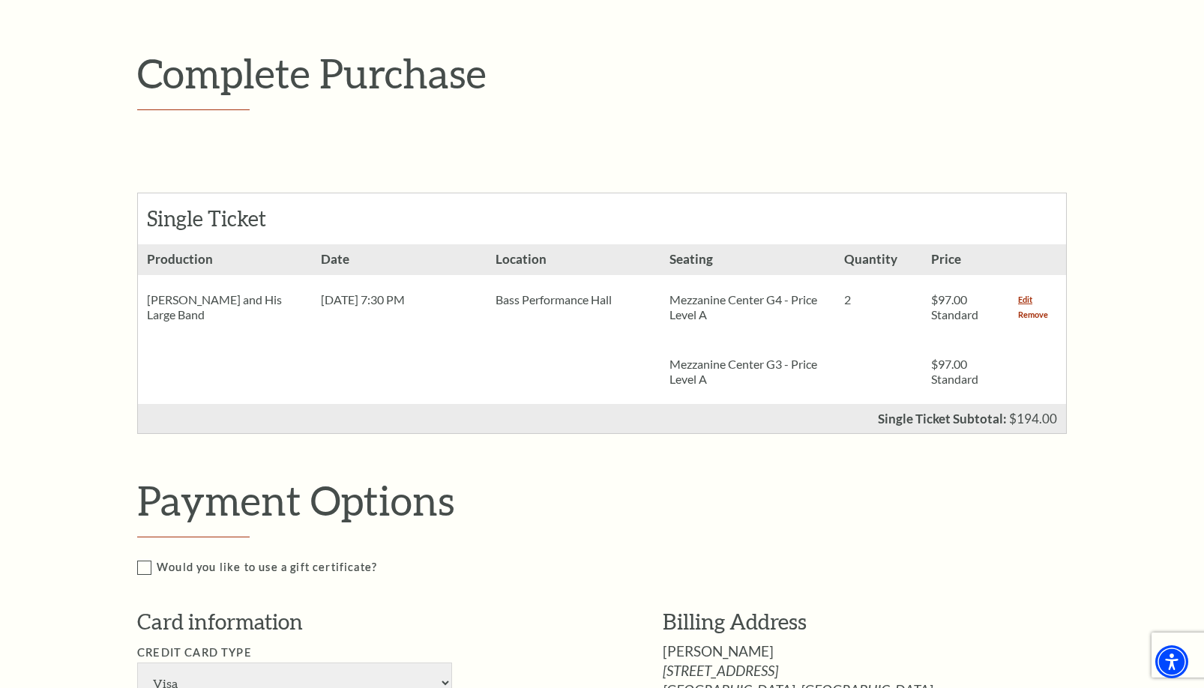
click at [1024, 313] on link "Remove" at bounding box center [1033, 314] width 30 height 15
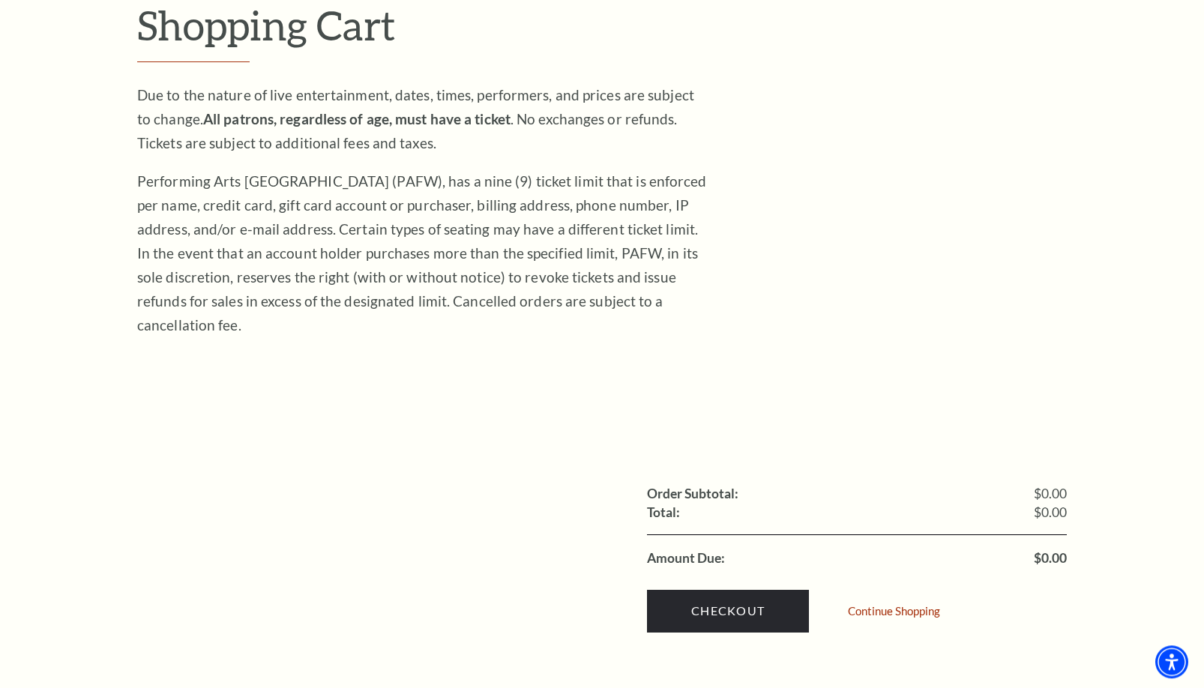
scroll to position [76, 0]
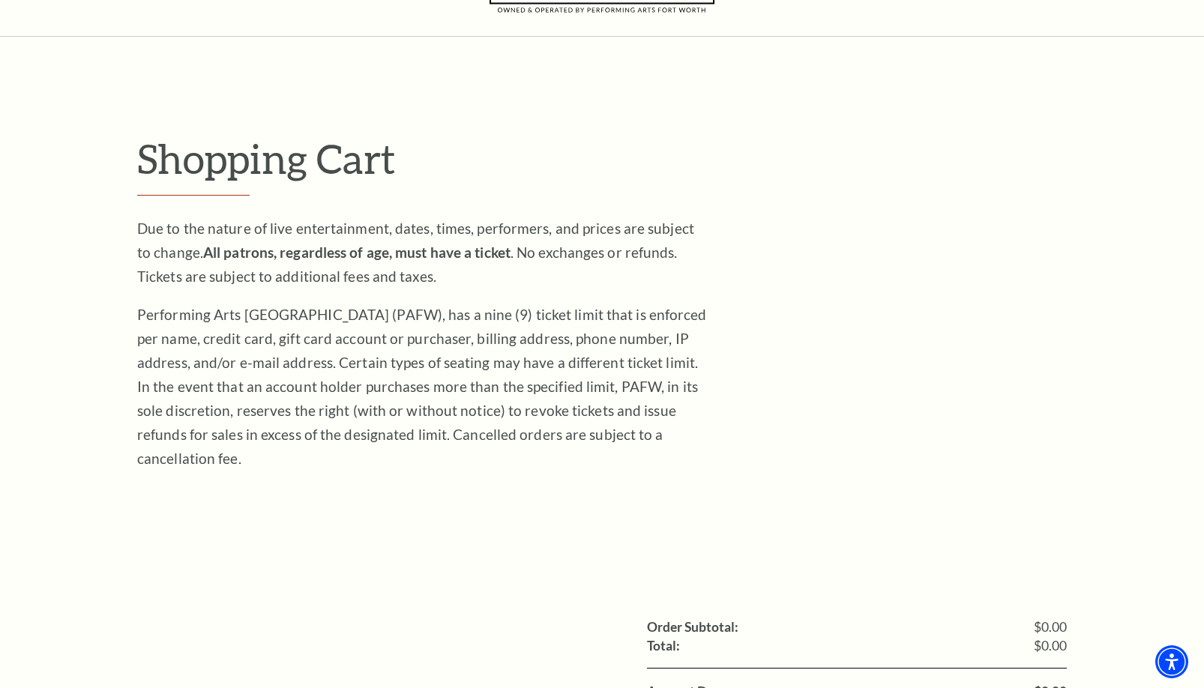
click at [527, 274] on p "Due to the nature of live entertainment, dates, times, performers, and prices a…" at bounding box center [422, 253] width 570 height 72
